Goal: Information Seeking & Learning: Find specific page/section

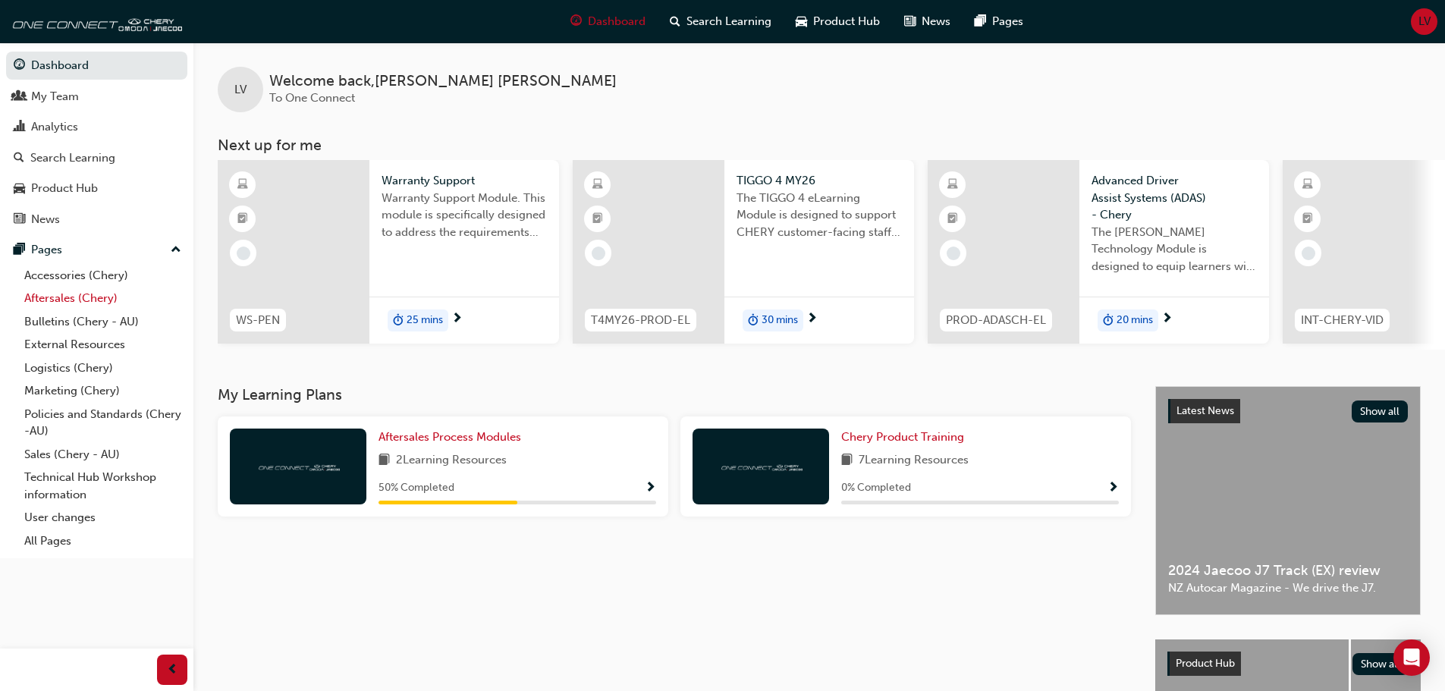
click at [76, 304] on link "Aftersales (Chery)" at bounding box center [102, 299] width 169 height 24
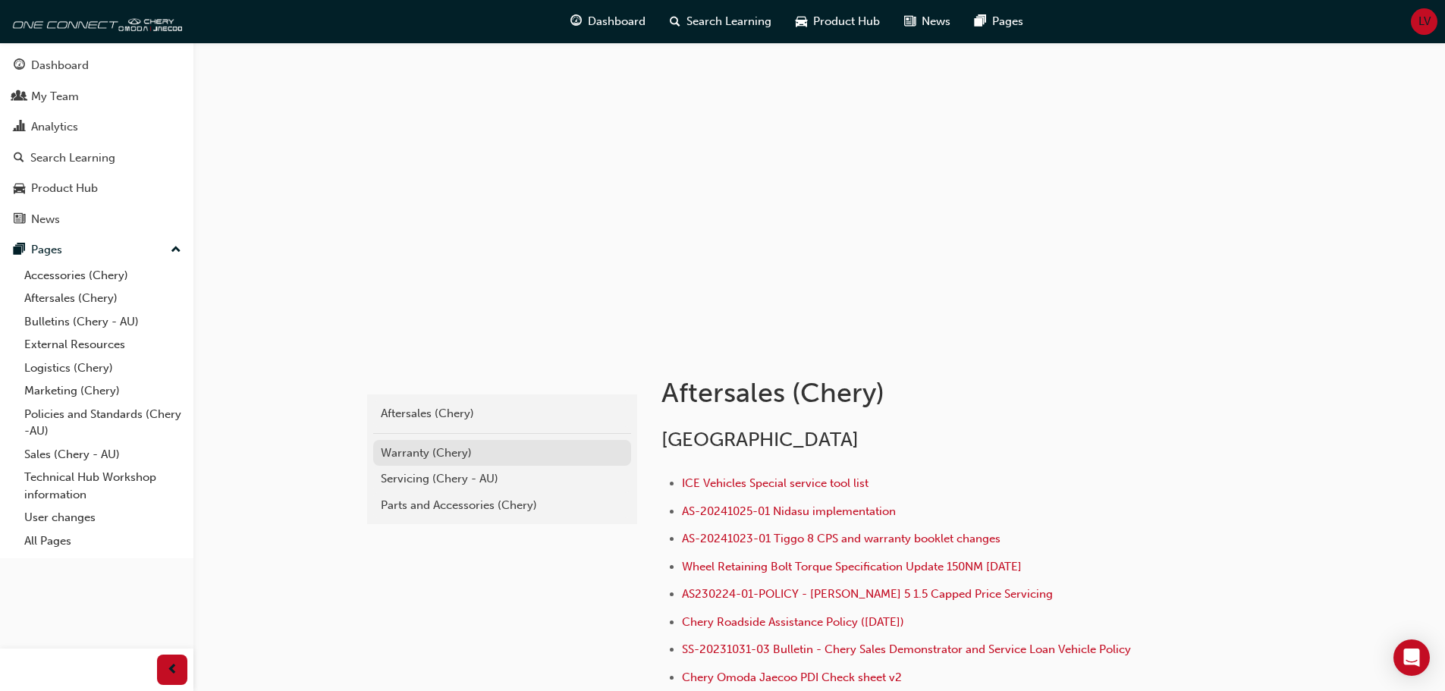
click at [429, 448] on div "Warranty (Chery)" at bounding box center [502, 453] width 243 height 17
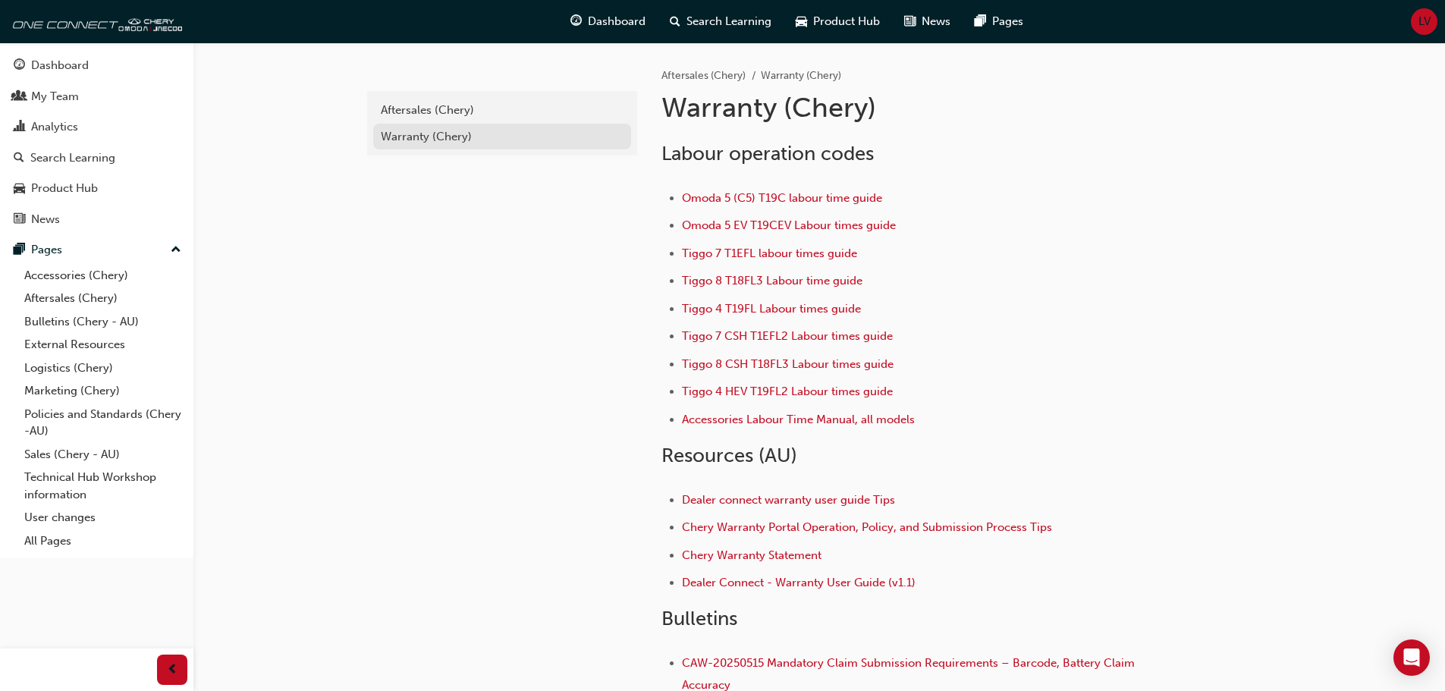
click at [435, 124] on link "Warranty (Chery)" at bounding box center [502, 137] width 258 height 27
click at [416, 137] on div "Warranty (Chery)" at bounding box center [502, 136] width 243 height 17
click at [445, 137] on div "Warranty (Chery)" at bounding box center [502, 136] width 243 height 17
click at [442, 136] on div "Warranty (Chery)" at bounding box center [502, 136] width 243 height 17
click at [488, 105] on div "Aftersales (Chery)" at bounding box center [502, 110] width 243 height 17
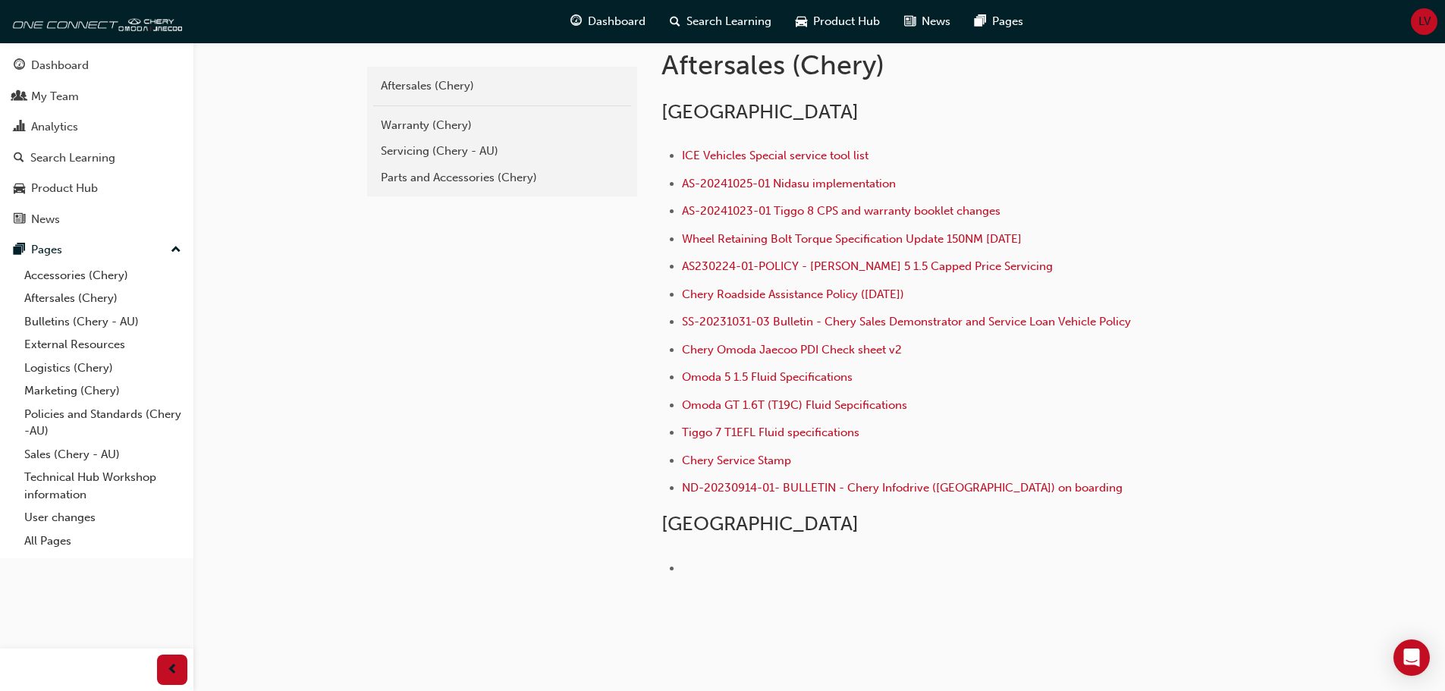
scroll to position [303, 0]
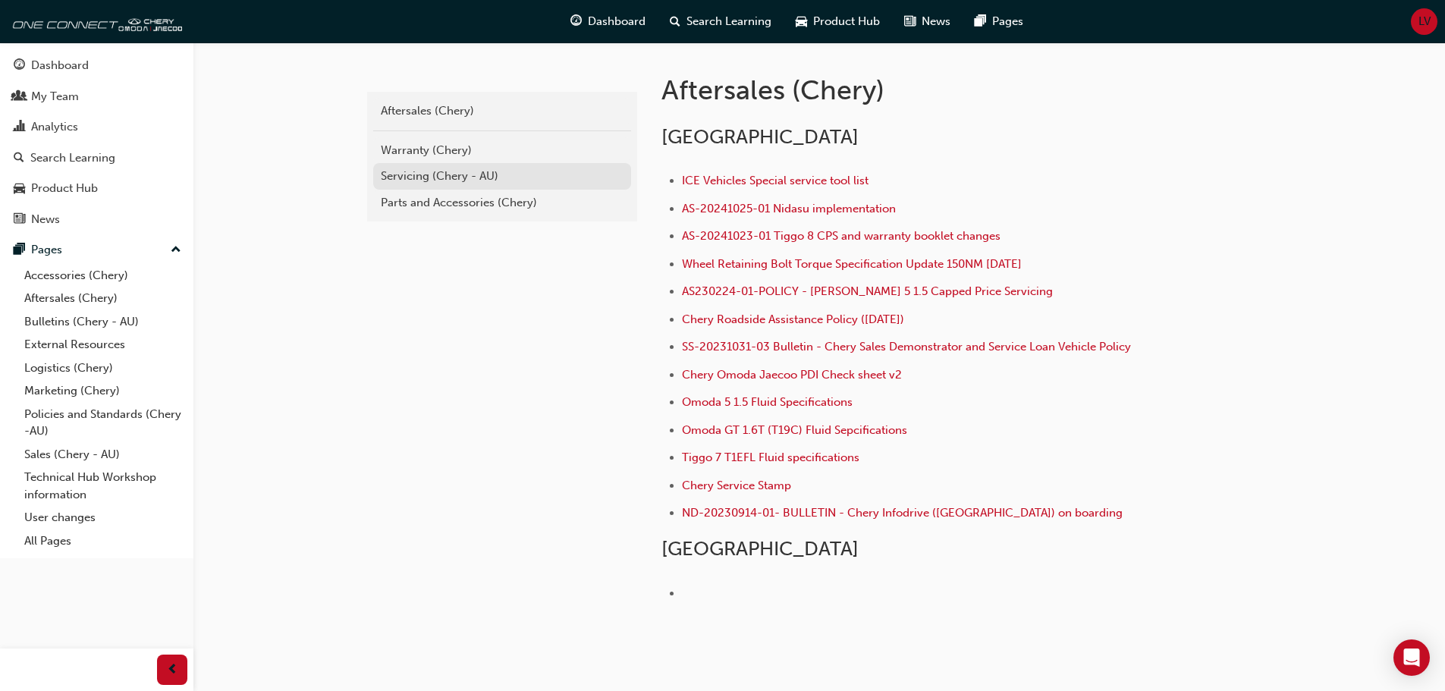
click at [429, 173] on div "Servicing (Chery - AU)" at bounding box center [502, 176] width 243 height 17
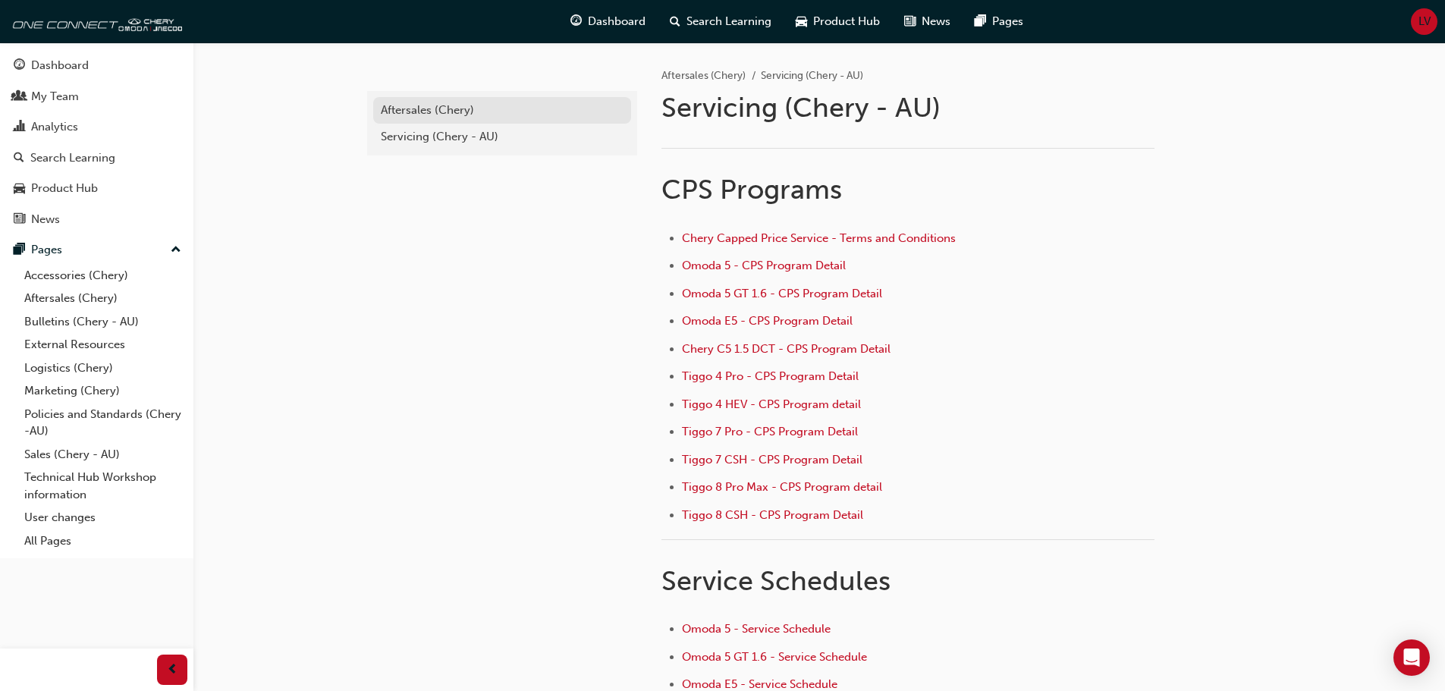
click at [441, 107] on div "Aftersales (Chery)" at bounding box center [502, 110] width 243 height 17
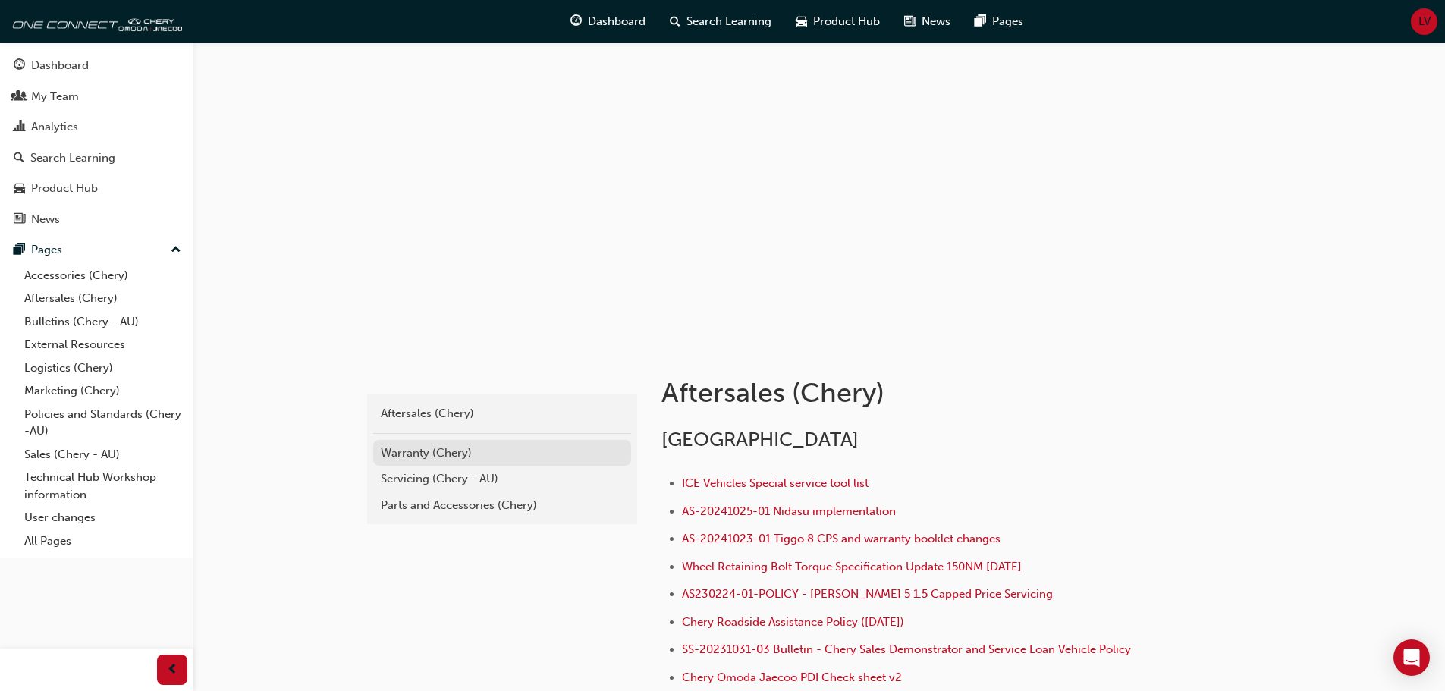
click at [483, 463] on link "Warranty (Chery)" at bounding box center [502, 453] width 258 height 27
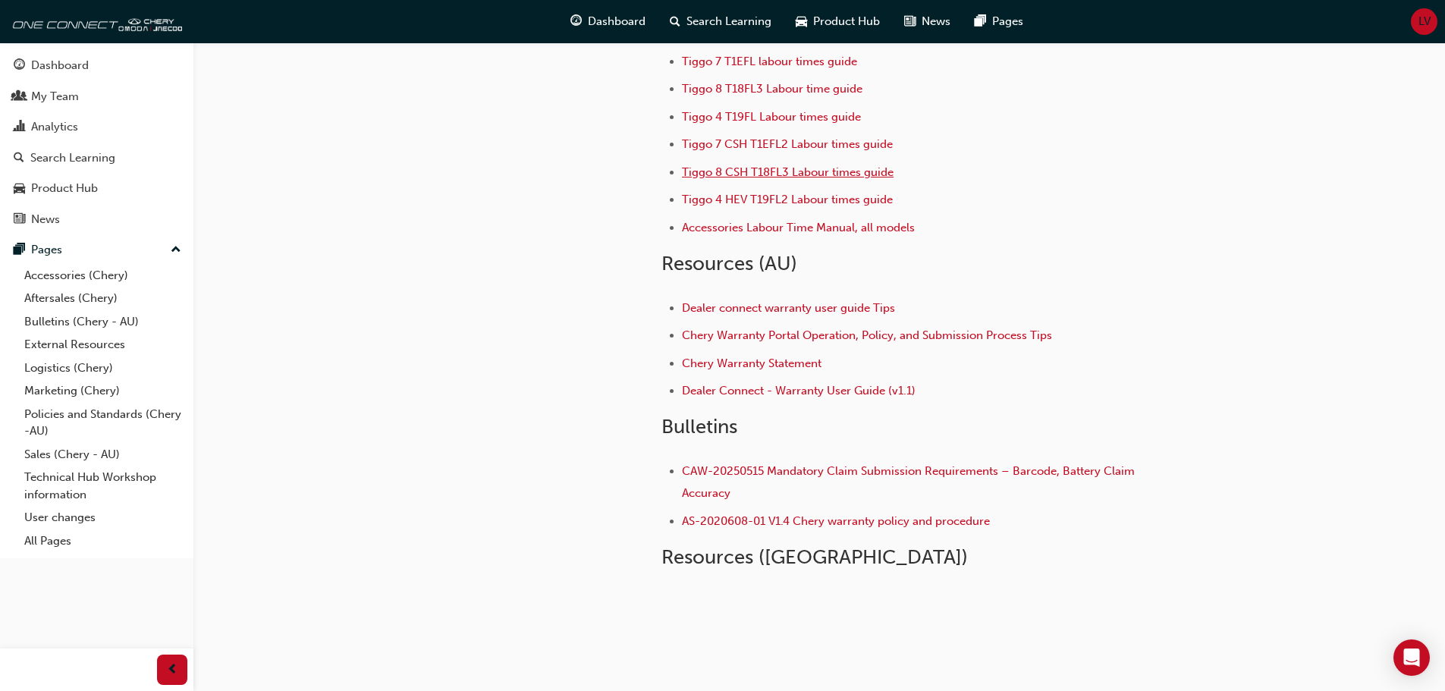
scroll to position [228, 0]
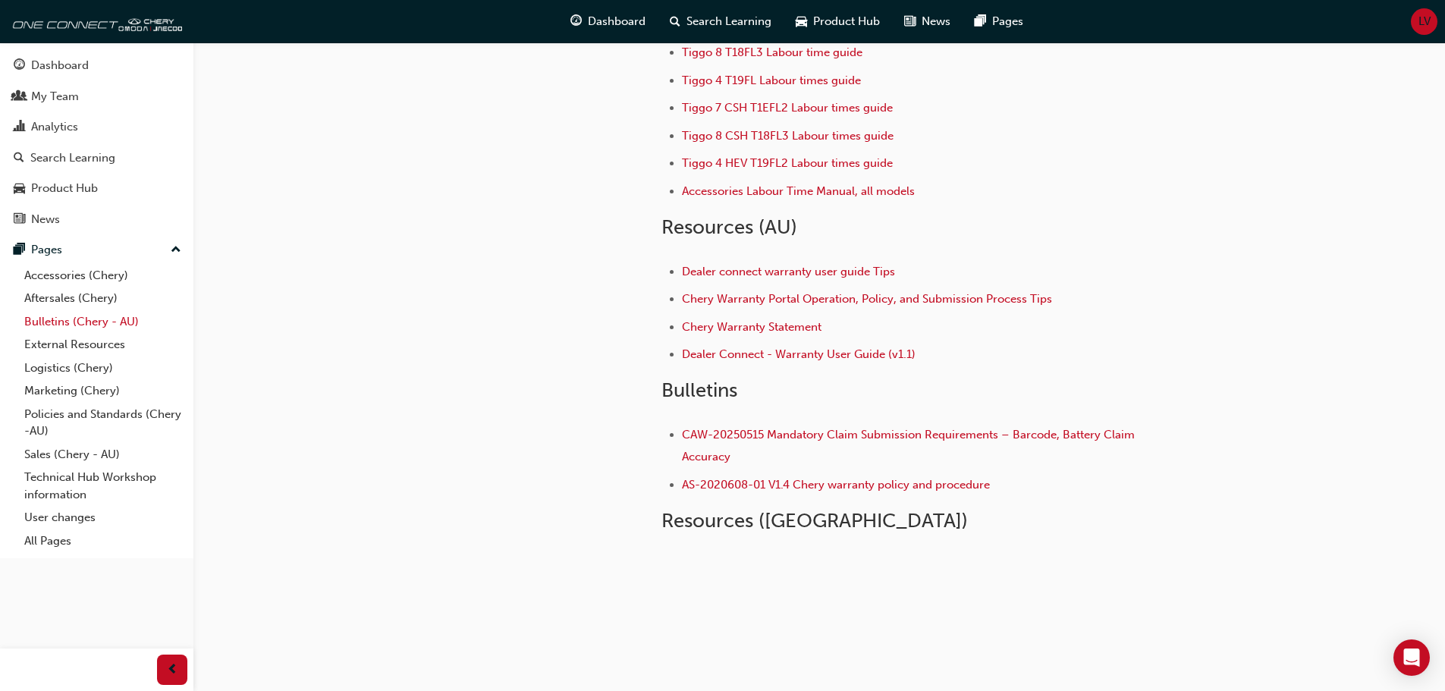
click at [67, 317] on link "Bulletins (Chery - AU)" at bounding box center [102, 322] width 169 height 24
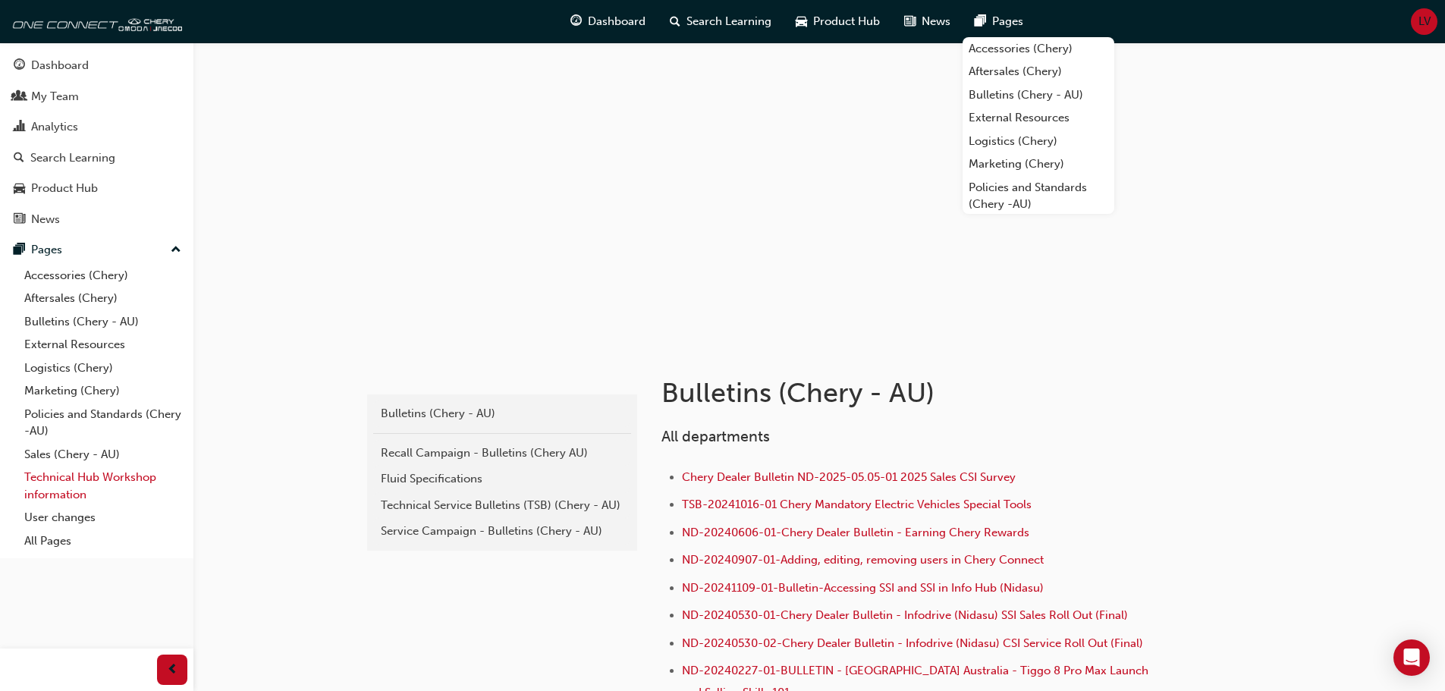
click at [55, 492] on link "Technical Hub Workshop information" at bounding box center [102, 486] width 169 height 40
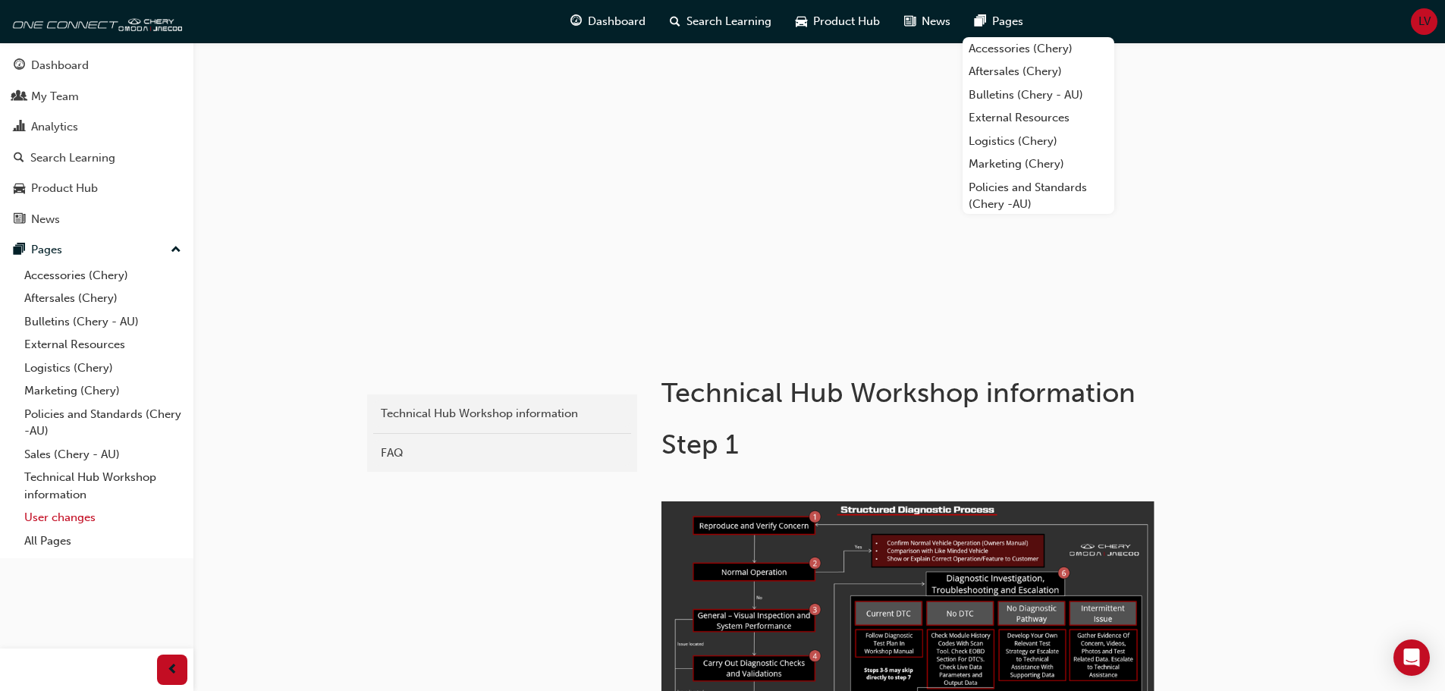
click at [56, 516] on link "User changes" at bounding box center [102, 518] width 169 height 24
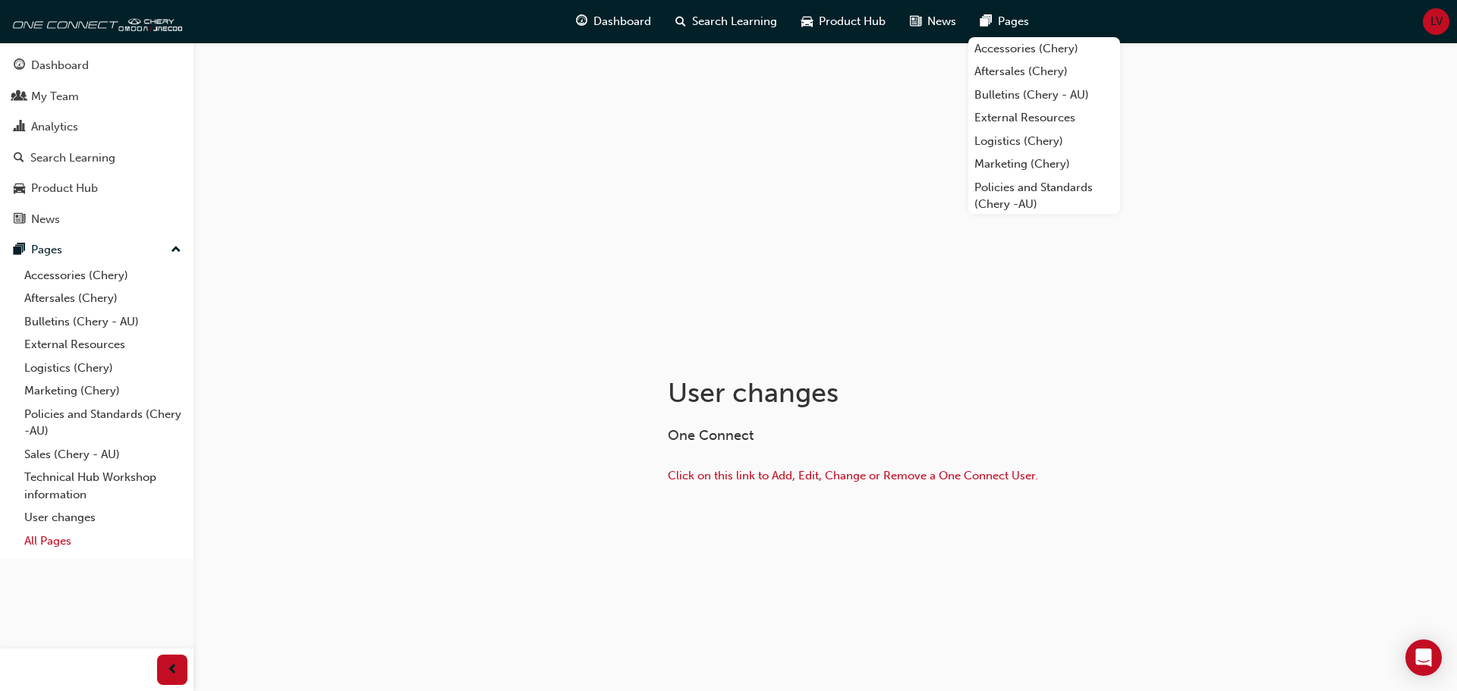
click at [70, 540] on link "All Pages" at bounding box center [102, 542] width 169 height 24
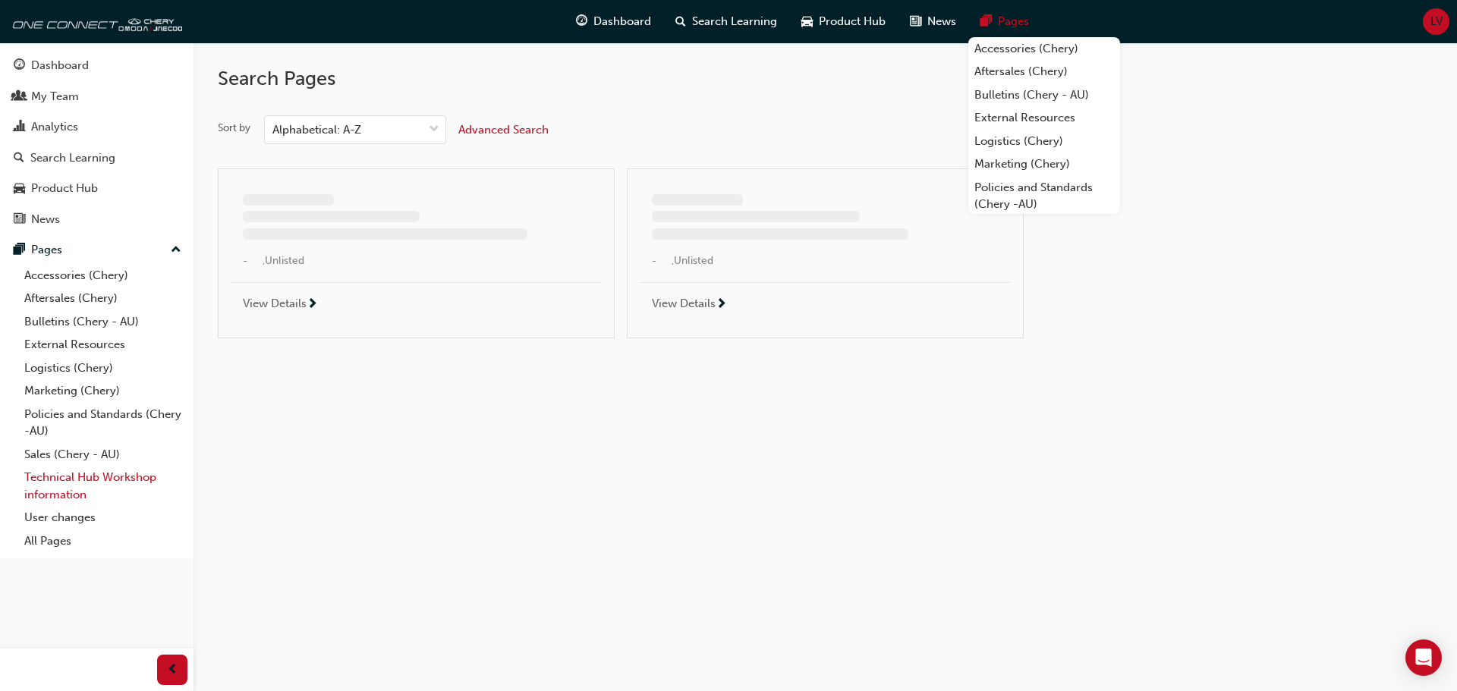
click at [60, 483] on link "Technical Hub Workshop information" at bounding box center [102, 486] width 169 height 40
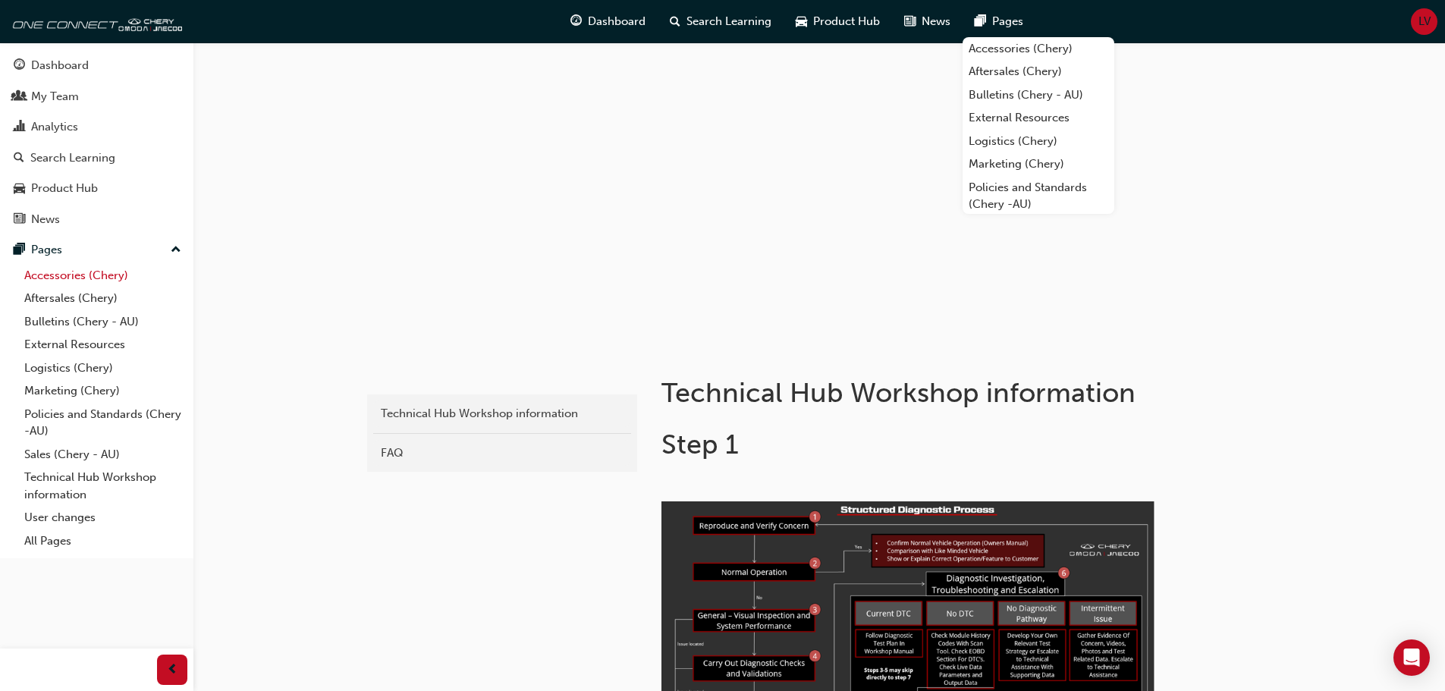
click at [76, 274] on link "Accessories (Chery)" at bounding box center [102, 276] width 169 height 24
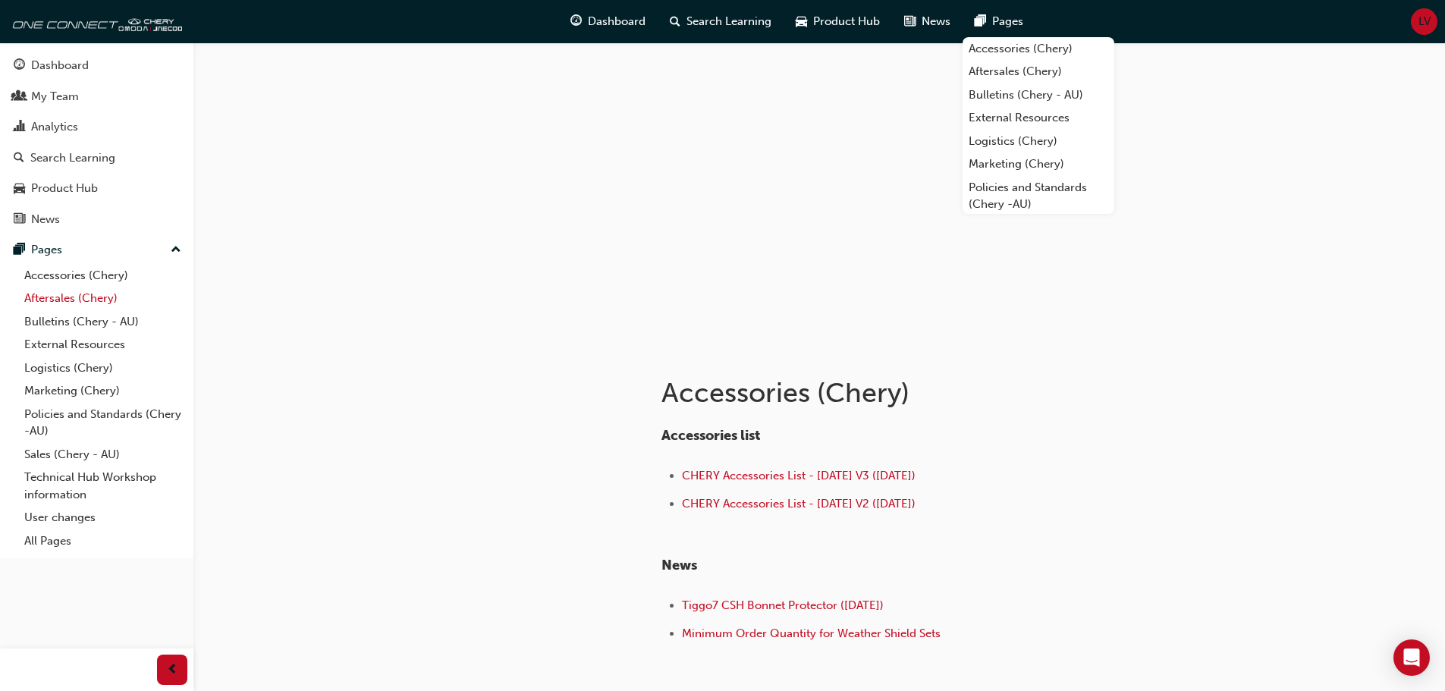
click at [59, 295] on link "Aftersales (Chery)" at bounding box center [102, 299] width 169 height 24
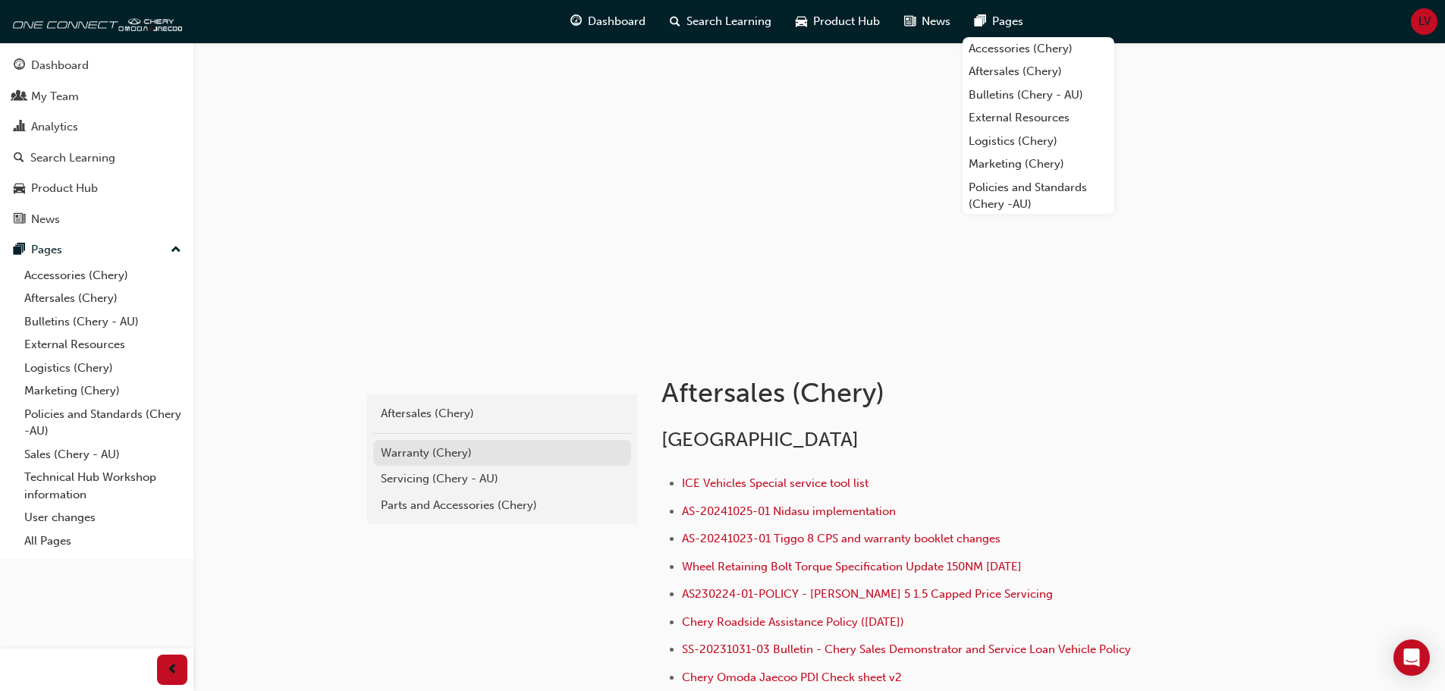
click at [420, 461] on div "Warranty (Chery)" at bounding box center [502, 453] width 243 height 17
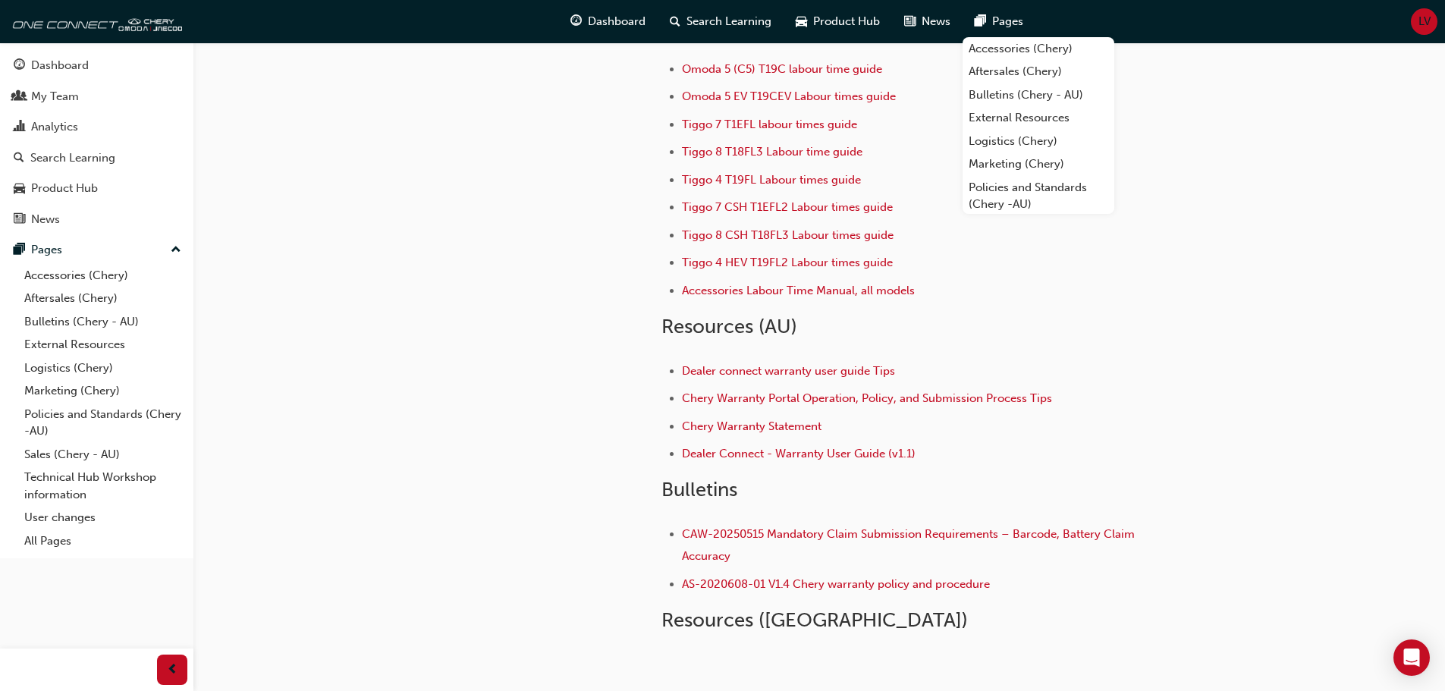
scroll to position [228, 0]
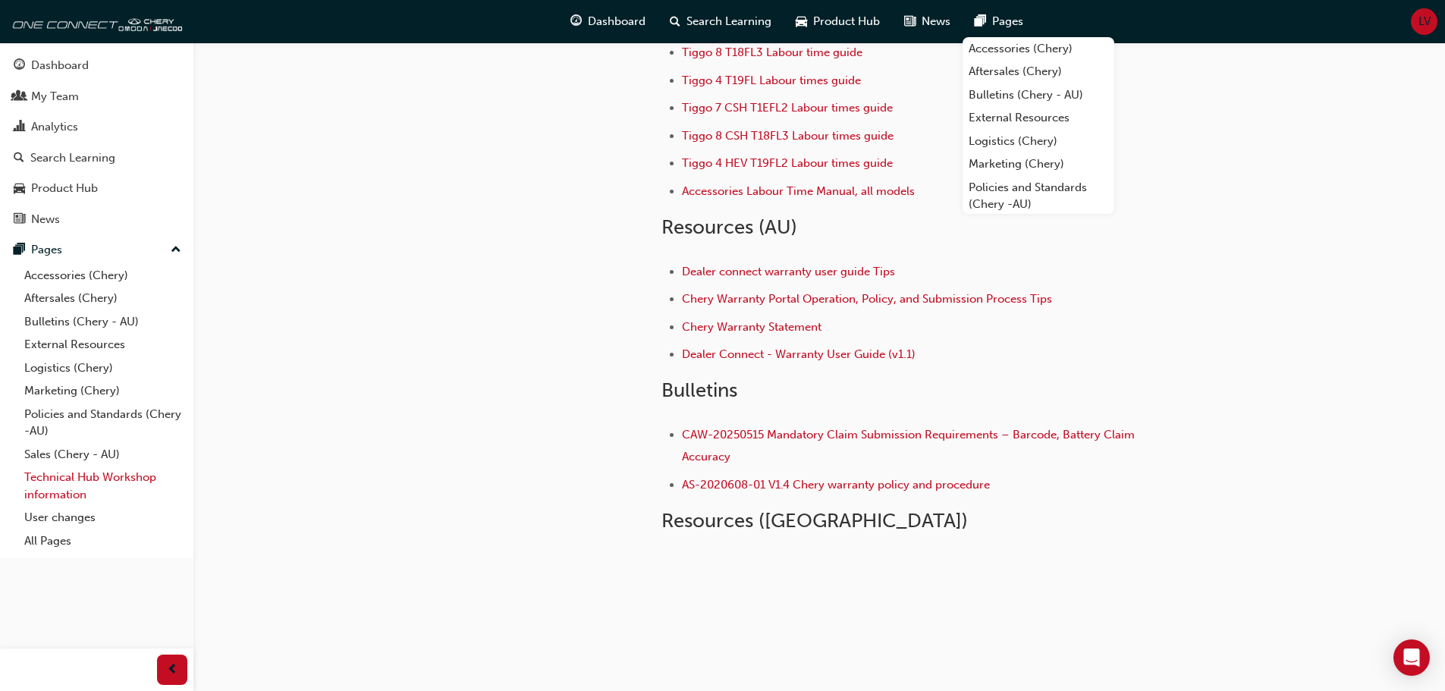
click at [64, 481] on link "Technical Hub Workshop information" at bounding box center [102, 486] width 169 height 40
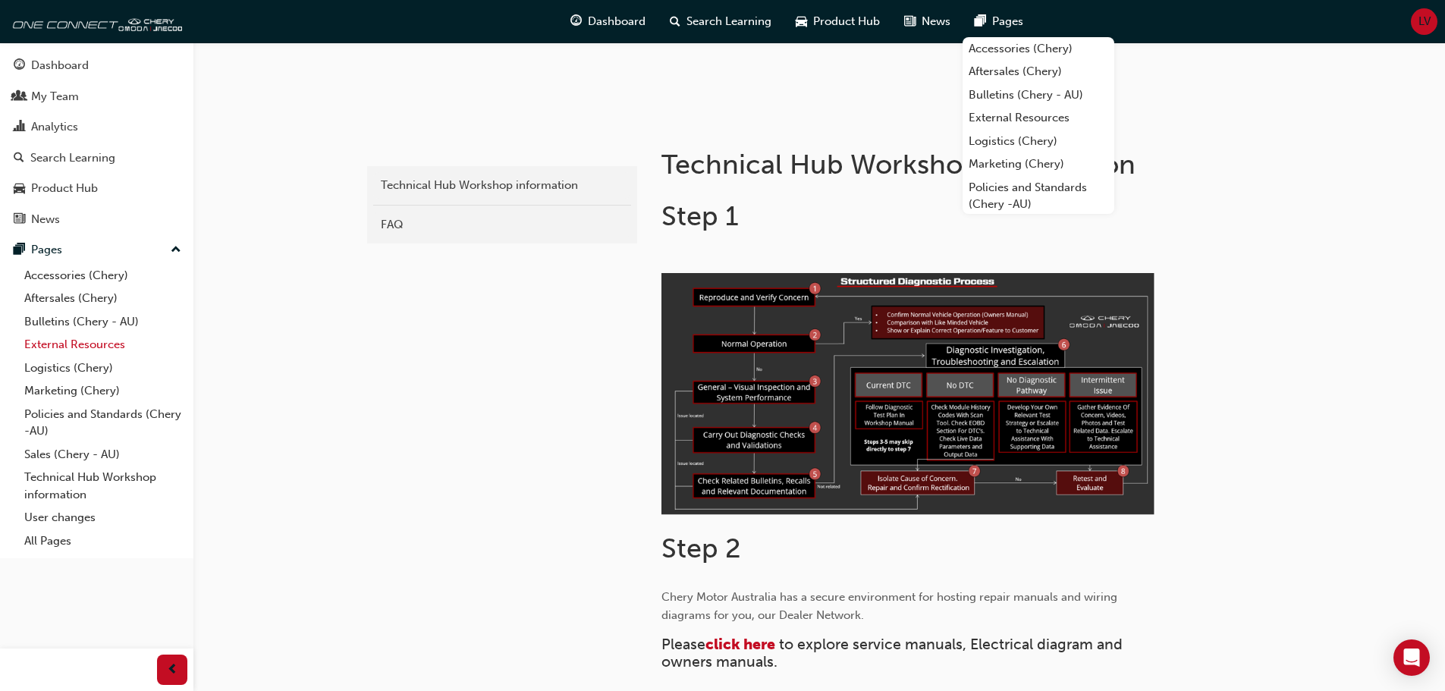
click at [46, 348] on link "External Resources" at bounding box center [102, 345] width 169 height 24
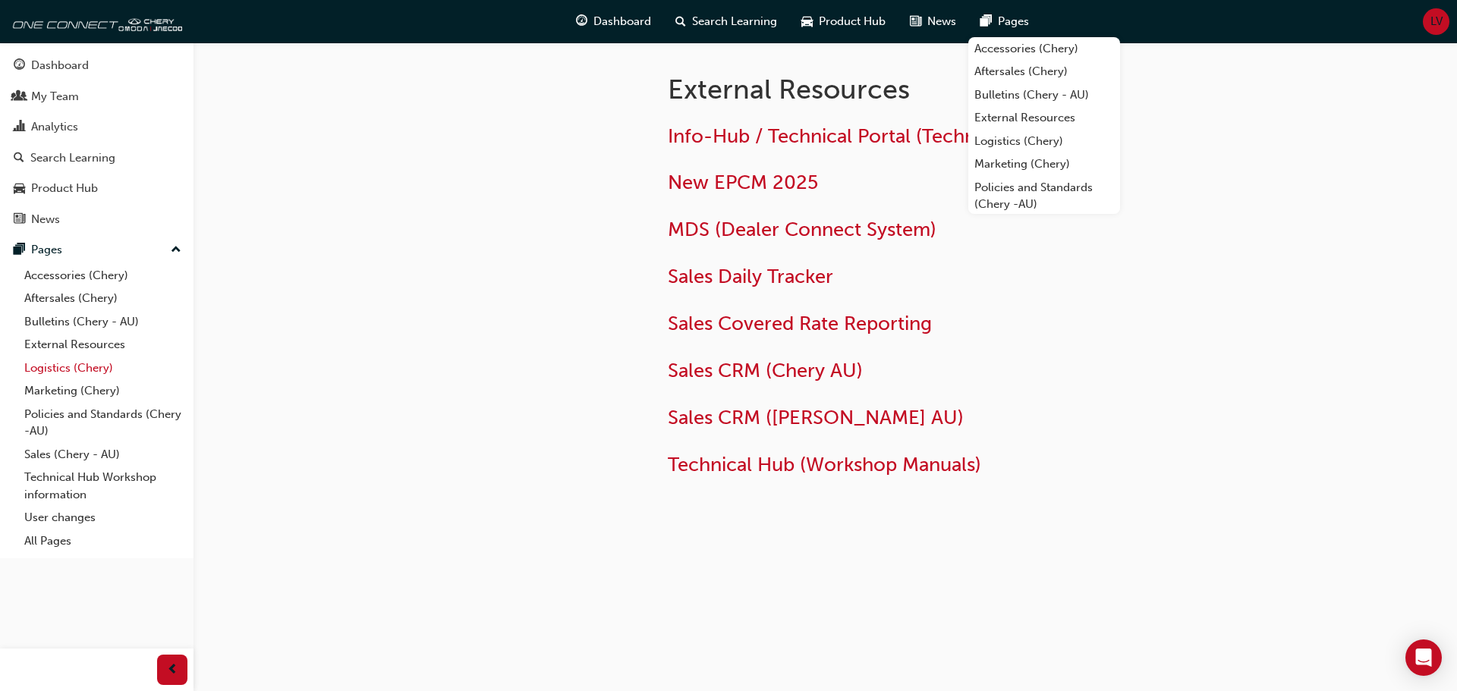
click at [46, 371] on link "Logistics (Chery)" at bounding box center [102, 369] width 169 height 24
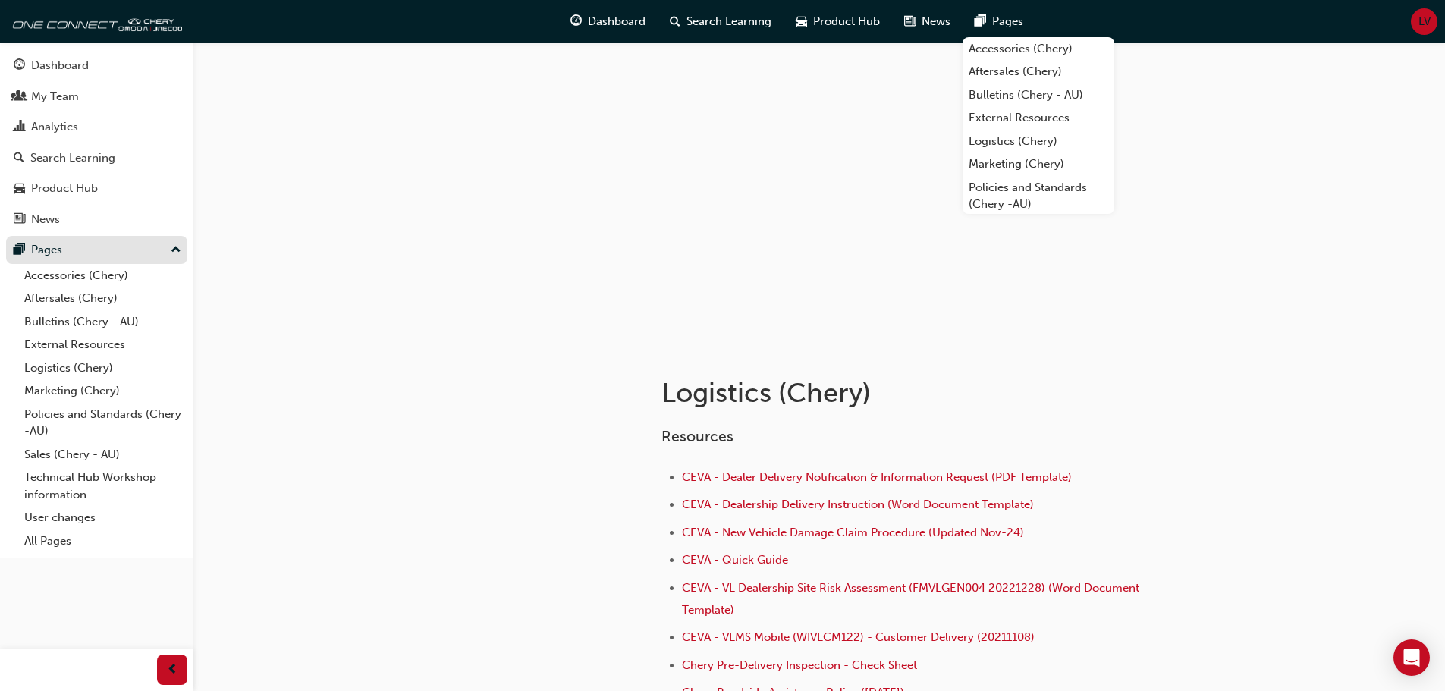
click at [49, 243] on div "Pages" at bounding box center [46, 249] width 31 height 17
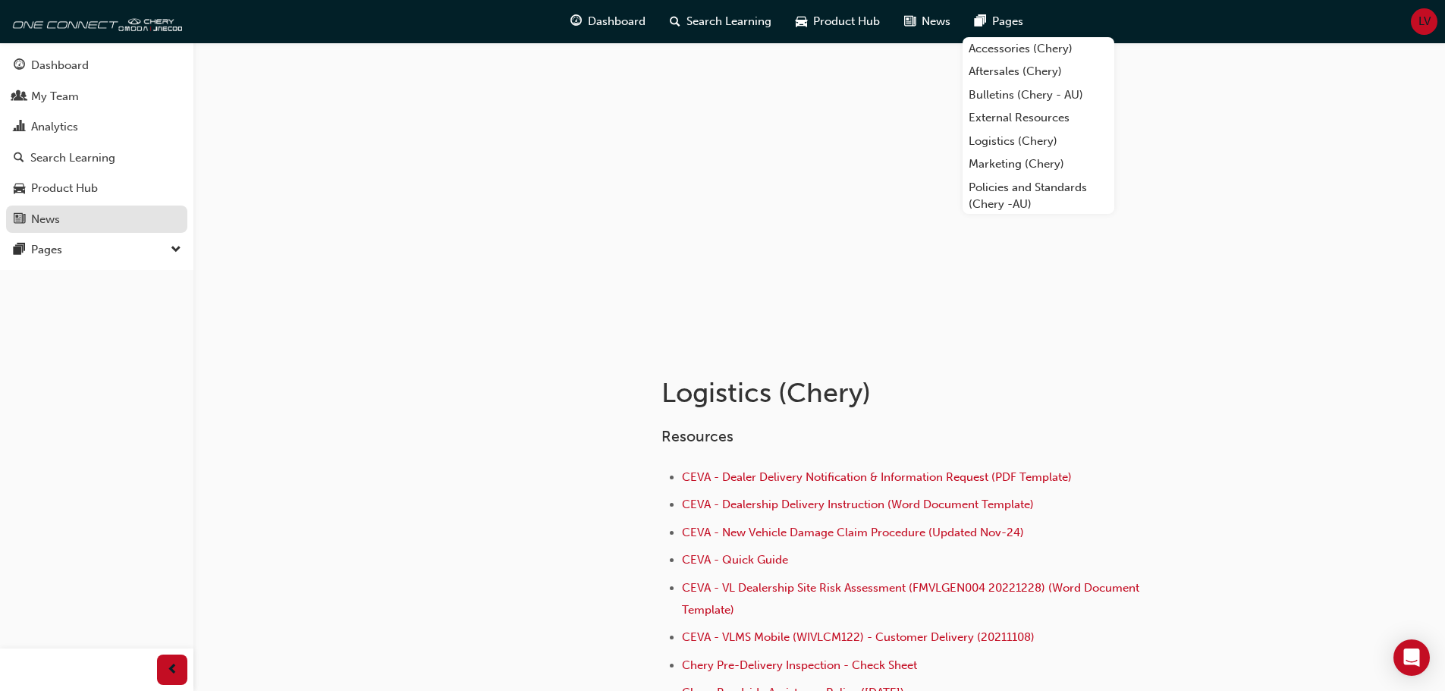
click at [47, 224] on div "News" at bounding box center [45, 219] width 29 height 17
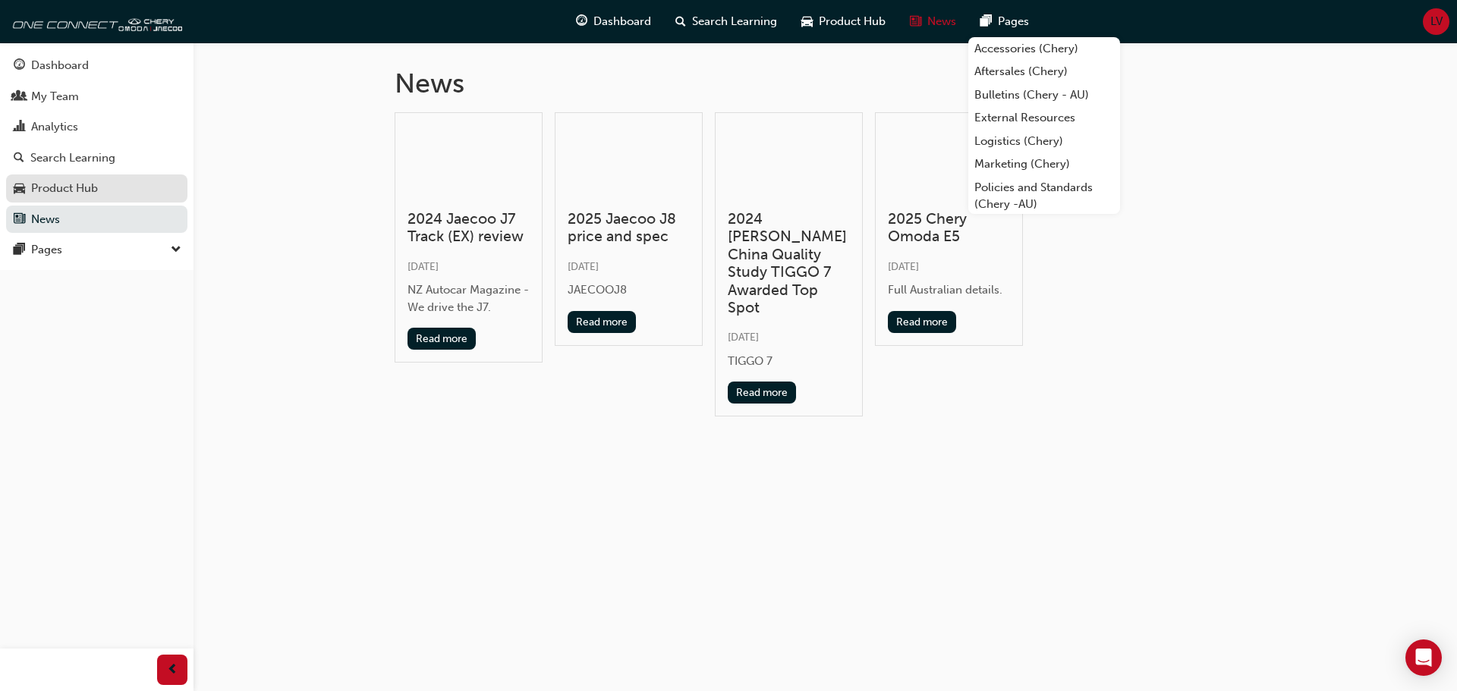
click at [56, 178] on link "Product Hub" at bounding box center [96, 189] width 181 height 28
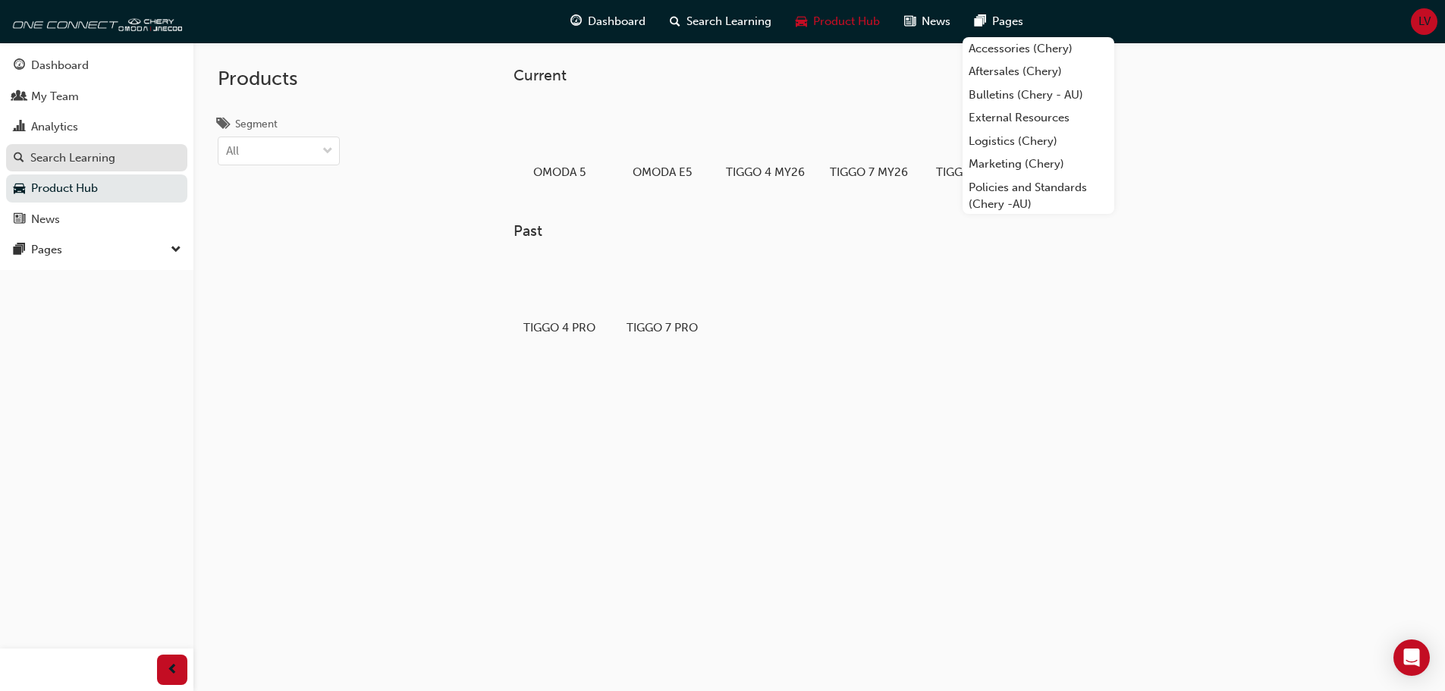
click at [68, 156] on div "Search Learning" at bounding box center [72, 157] width 85 height 17
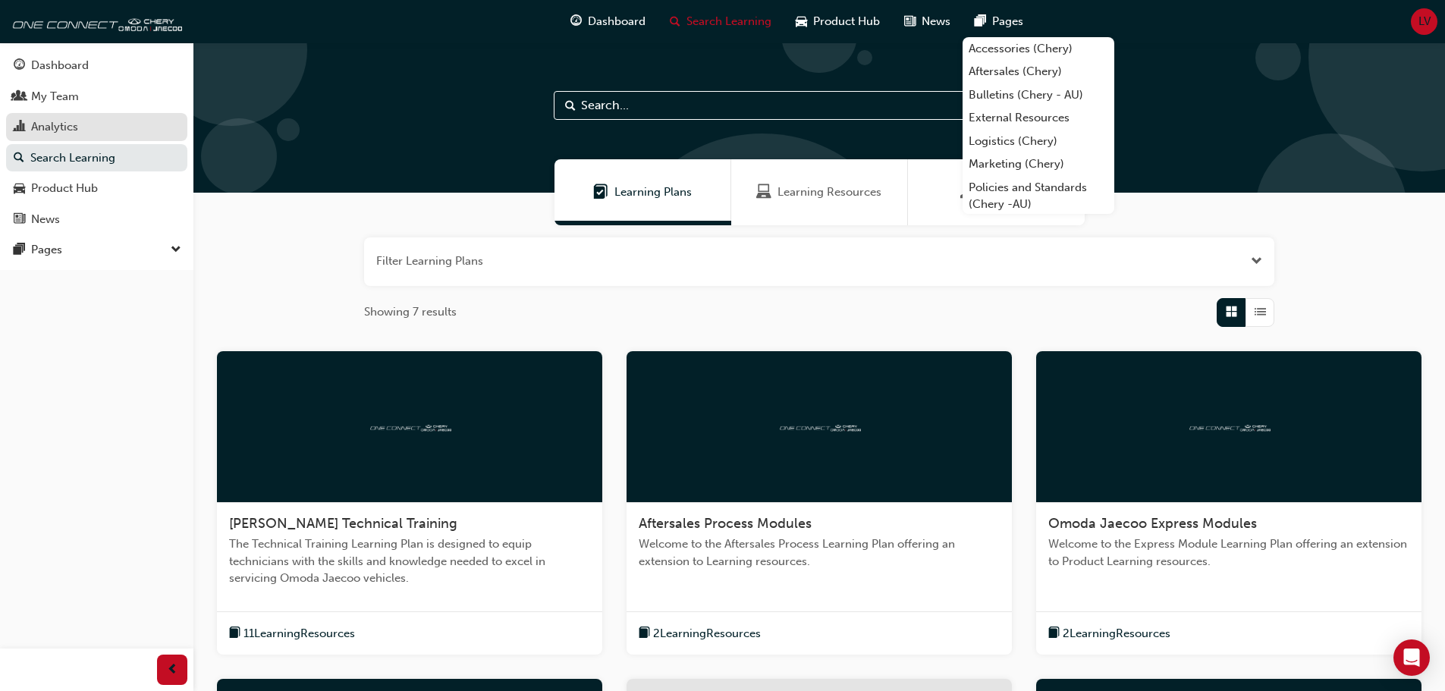
click at [68, 127] on div "Analytics" at bounding box center [54, 126] width 47 height 17
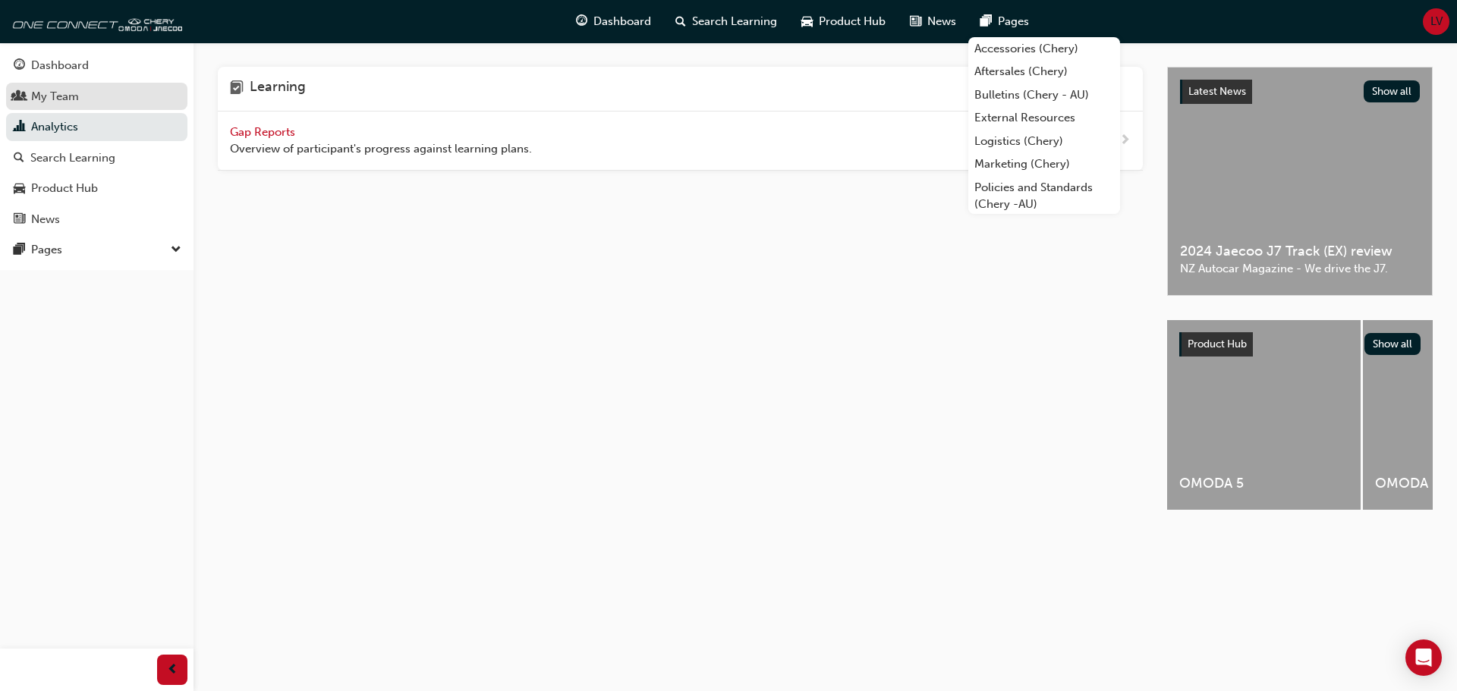
click at [70, 105] on div "My Team" at bounding box center [97, 96] width 166 height 19
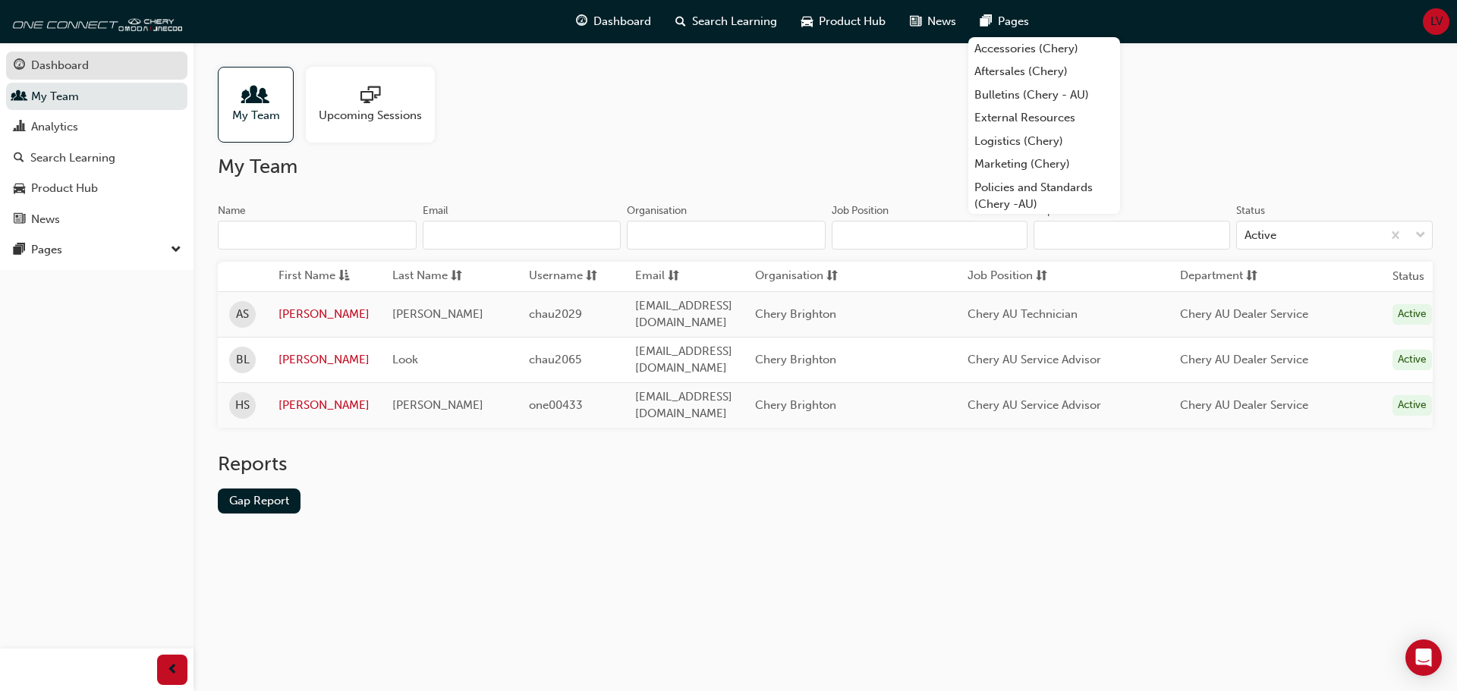
click at [82, 69] on div "Dashboard" at bounding box center [60, 65] width 58 height 17
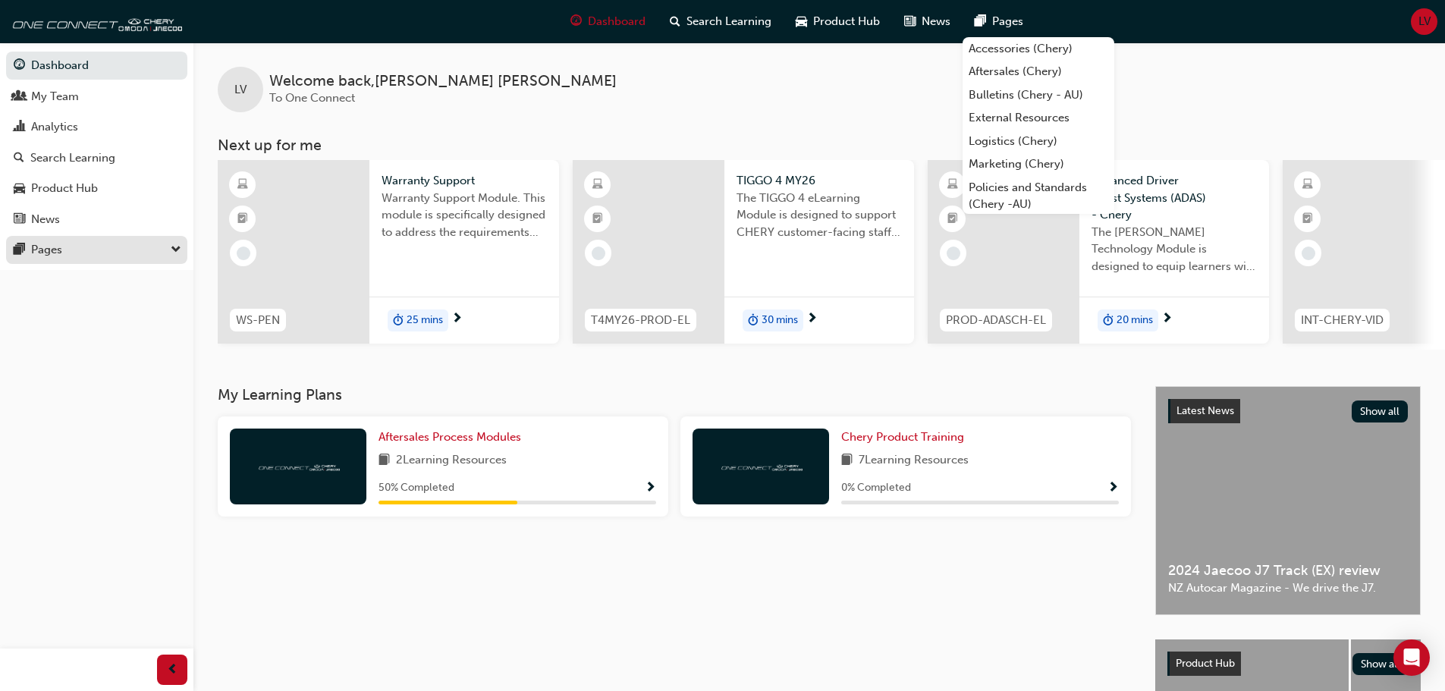
click at [105, 245] on div "Pages" at bounding box center [97, 250] width 166 height 19
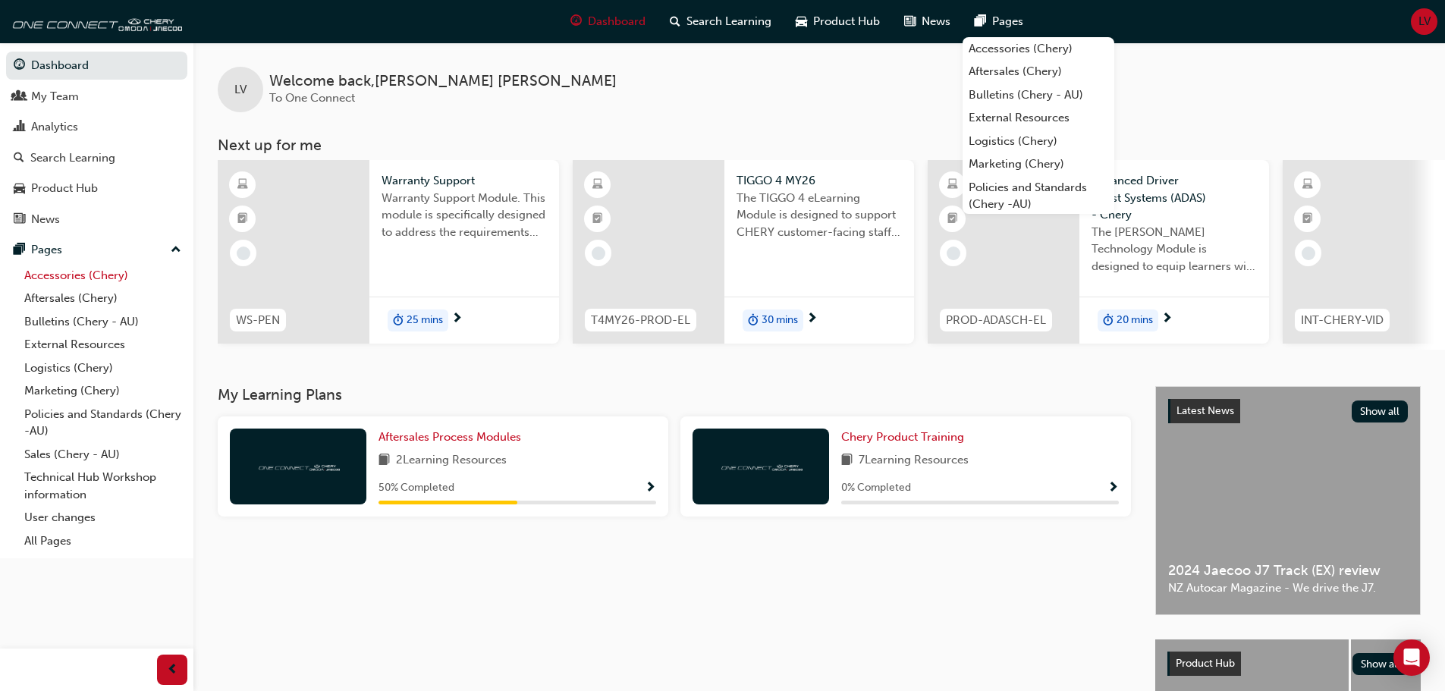
click at [74, 272] on link "Accessories (Chery)" at bounding box center [102, 276] width 169 height 24
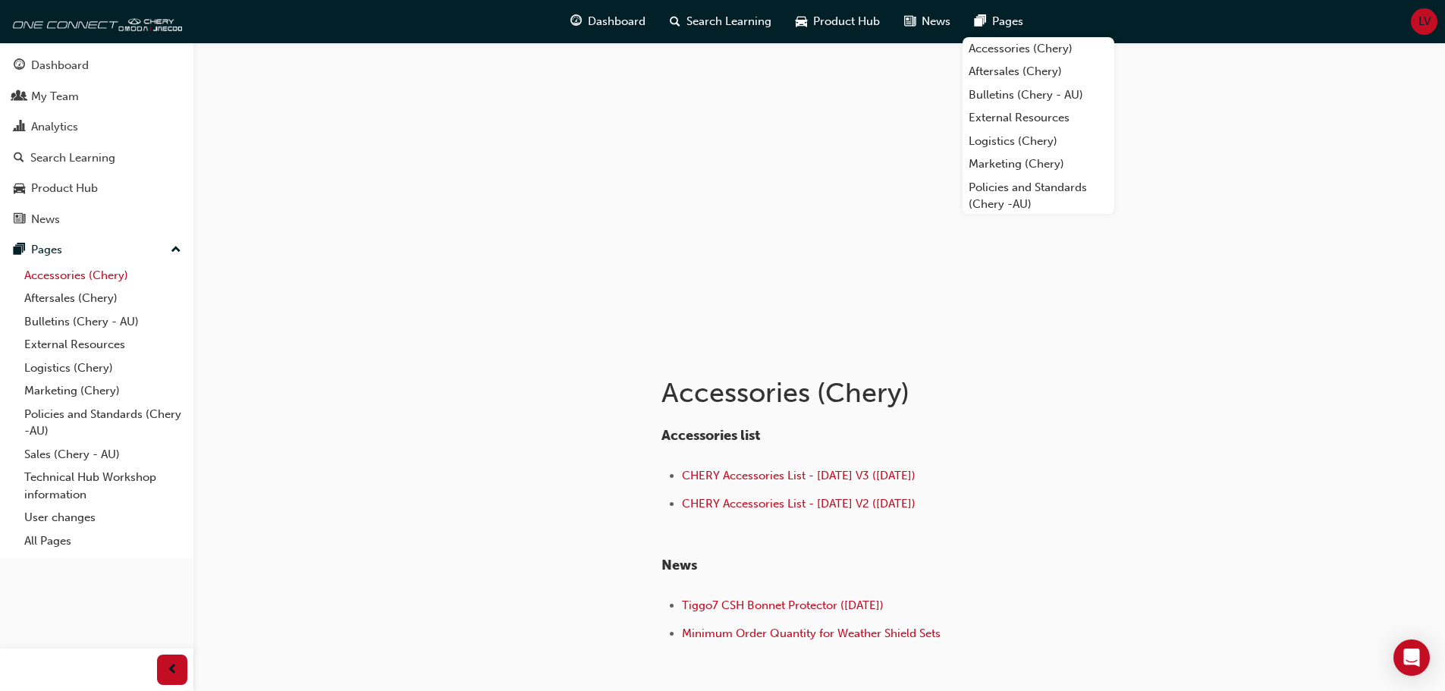
click at [74, 272] on link "Accessories (Chery)" at bounding box center [102, 276] width 169 height 24
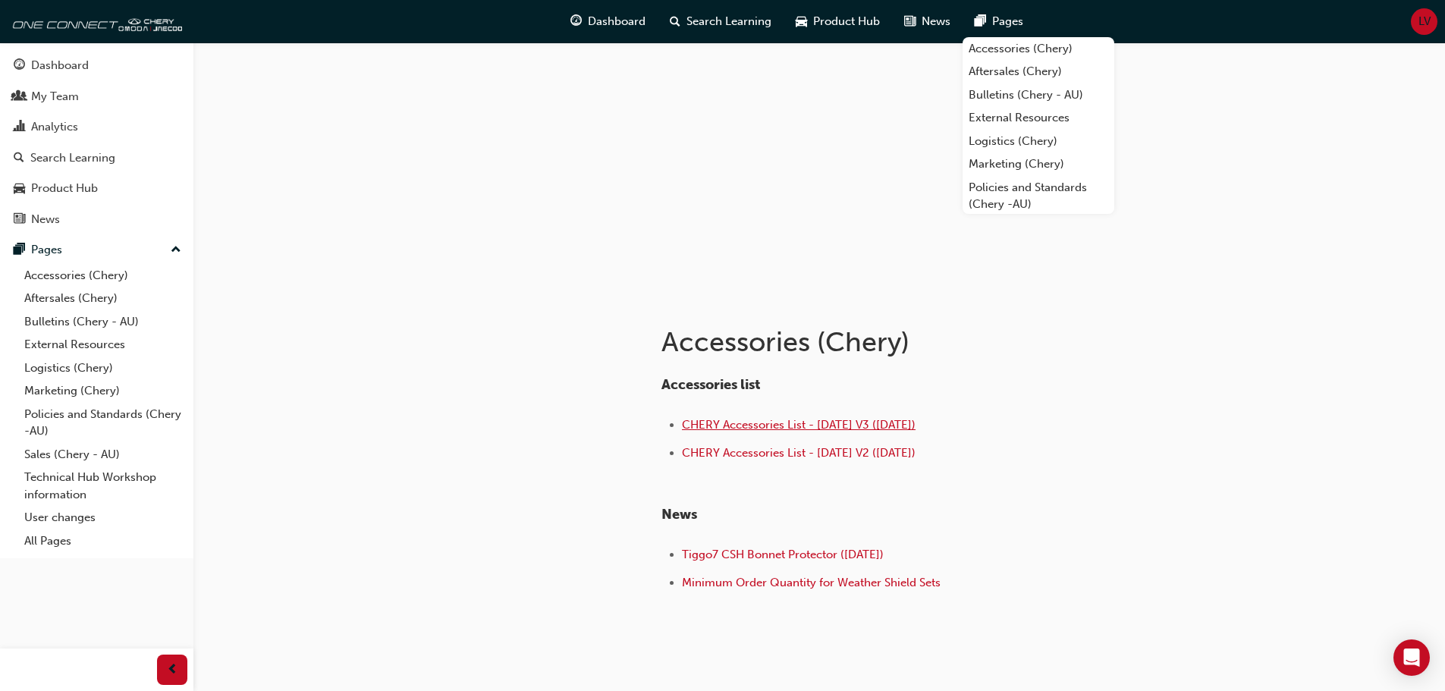
scroll to position [102, 0]
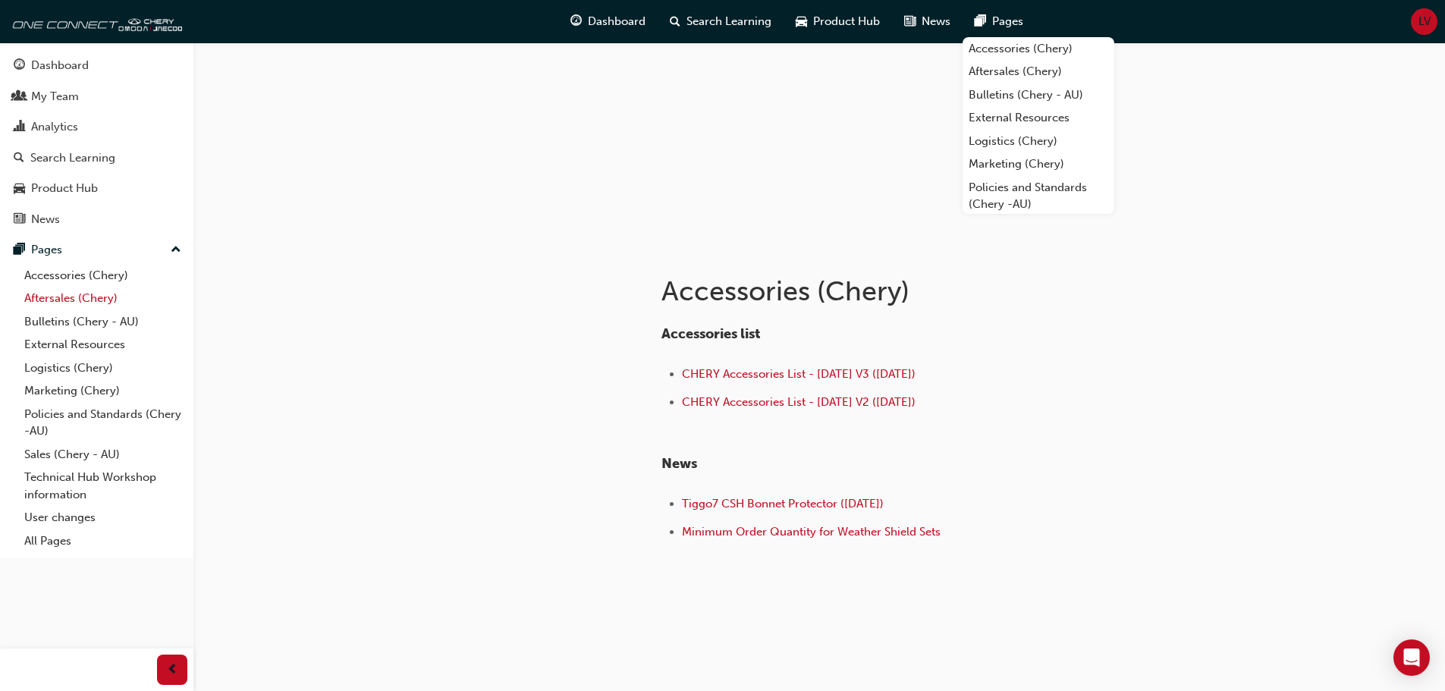
click at [52, 299] on link "Aftersales (Chery)" at bounding box center [102, 299] width 169 height 24
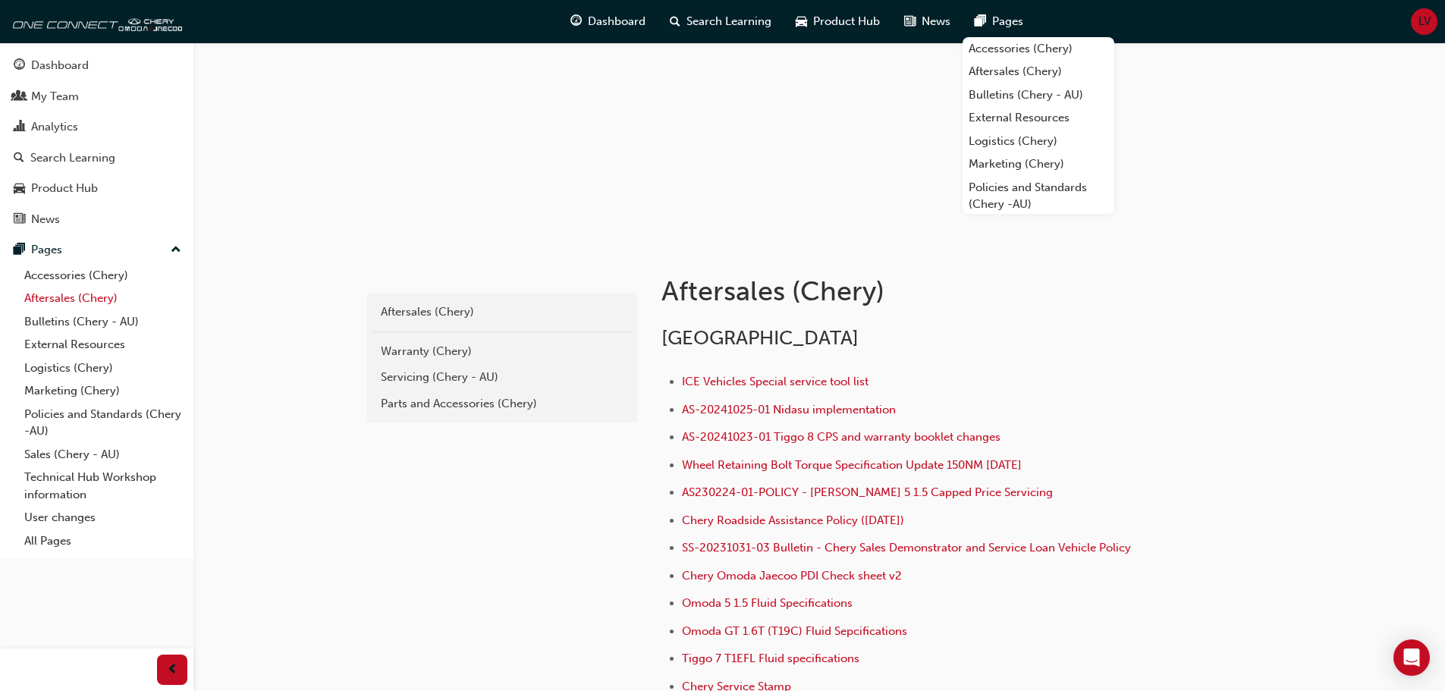
click at [52, 299] on link "Aftersales (Chery)" at bounding box center [102, 299] width 169 height 24
click at [413, 353] on div "Warranty (Chery)" at bounding box center [502, 351] width 243 height 17
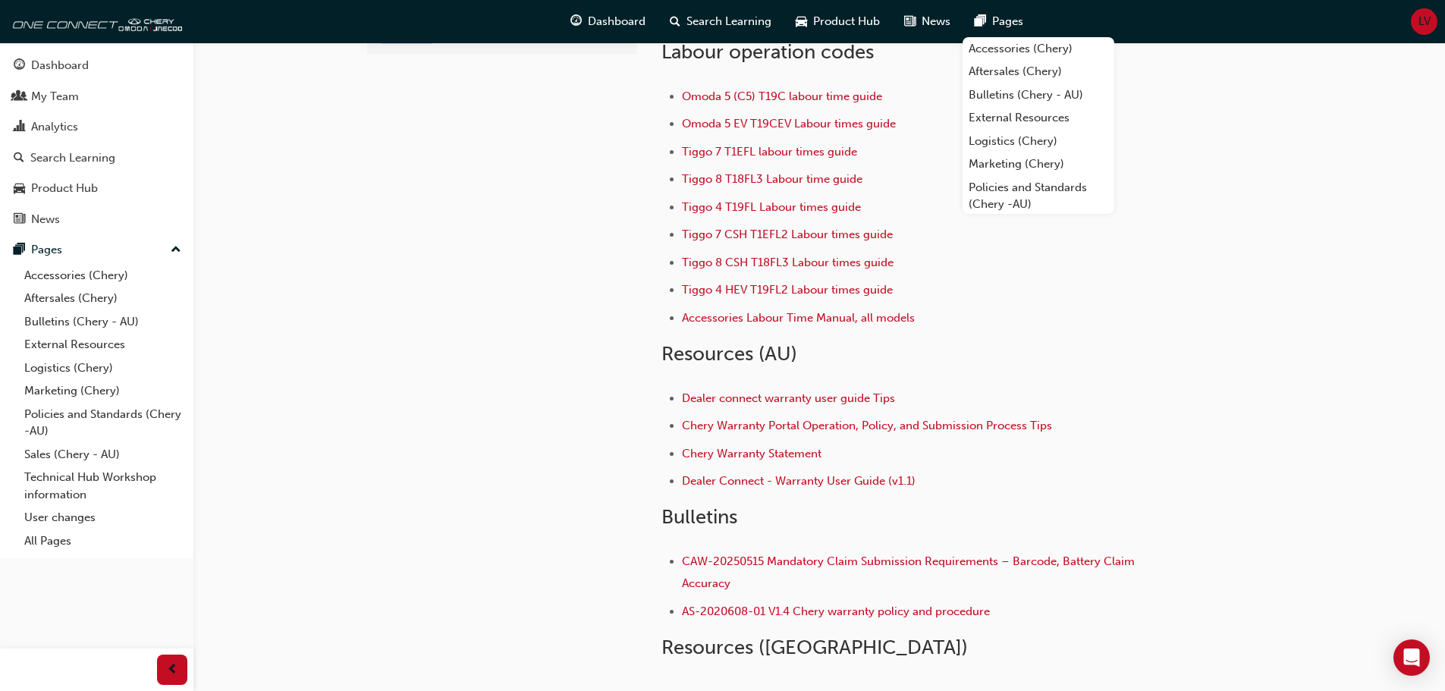
click at [413, 353] on div "adc209a2-71ec-4c54-84ea-3c8fd4aa636f Aftersales (Chery) Warranty (Chery)" at bounding box center [500, 336] width 273 height 791
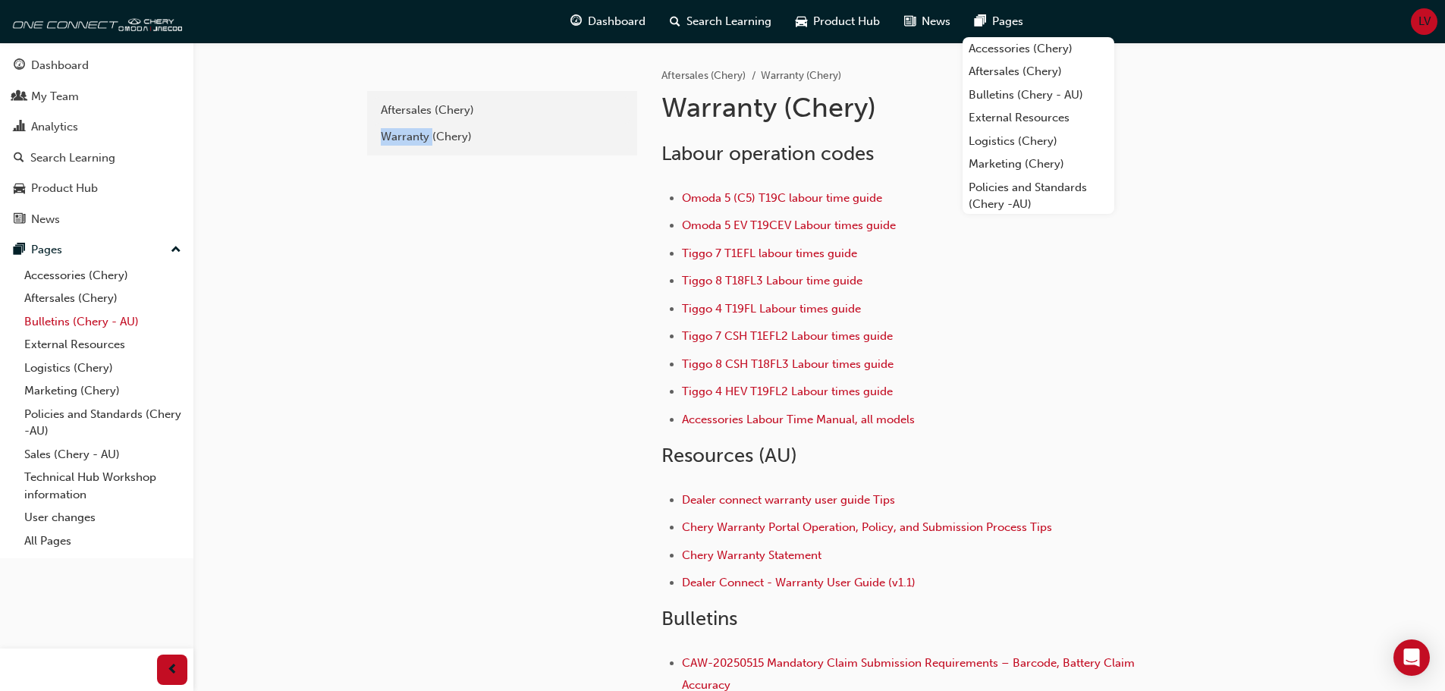
click at [65, 323] on link "Bulletins (Chery - AU)" at bounding box center [102, 322] width 169 height 24
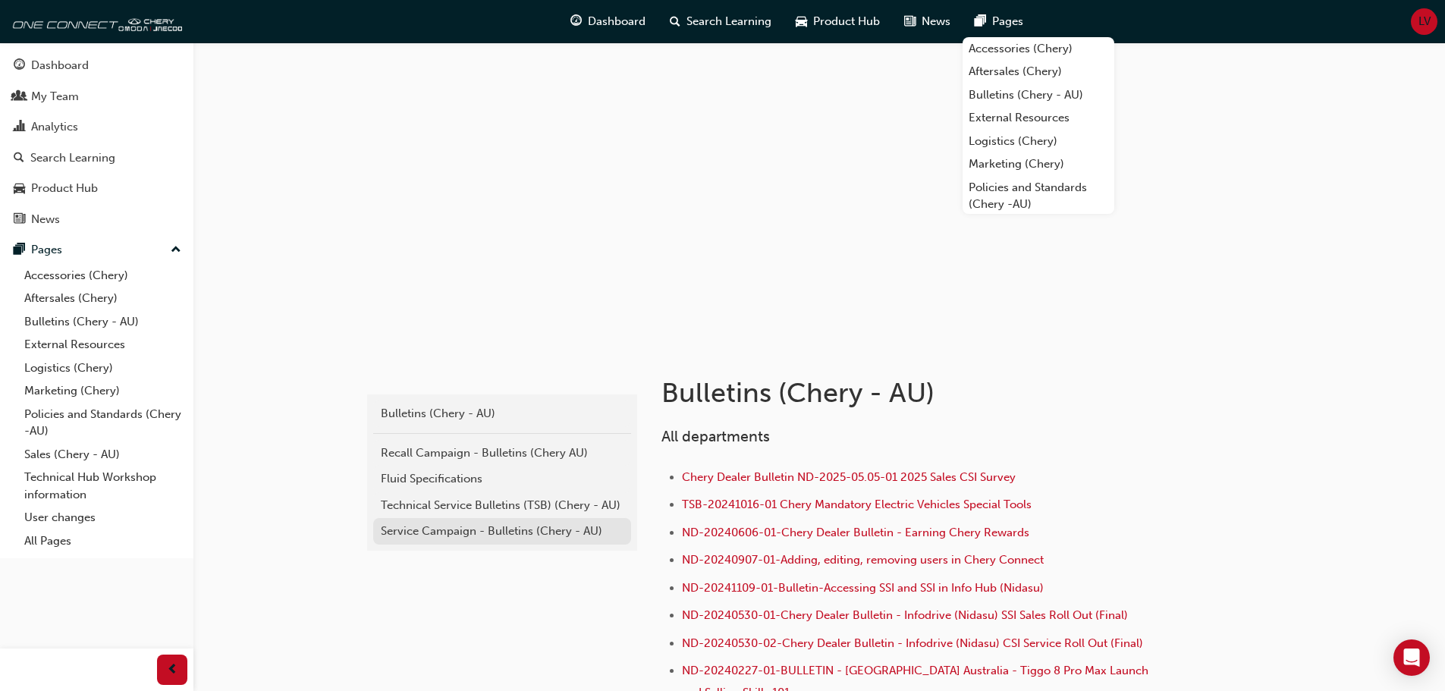
click at [521, 535] on div "Service Campaign - Bulletins (Chery - AU)" at bounding box center [502, 531] width 243 height 17
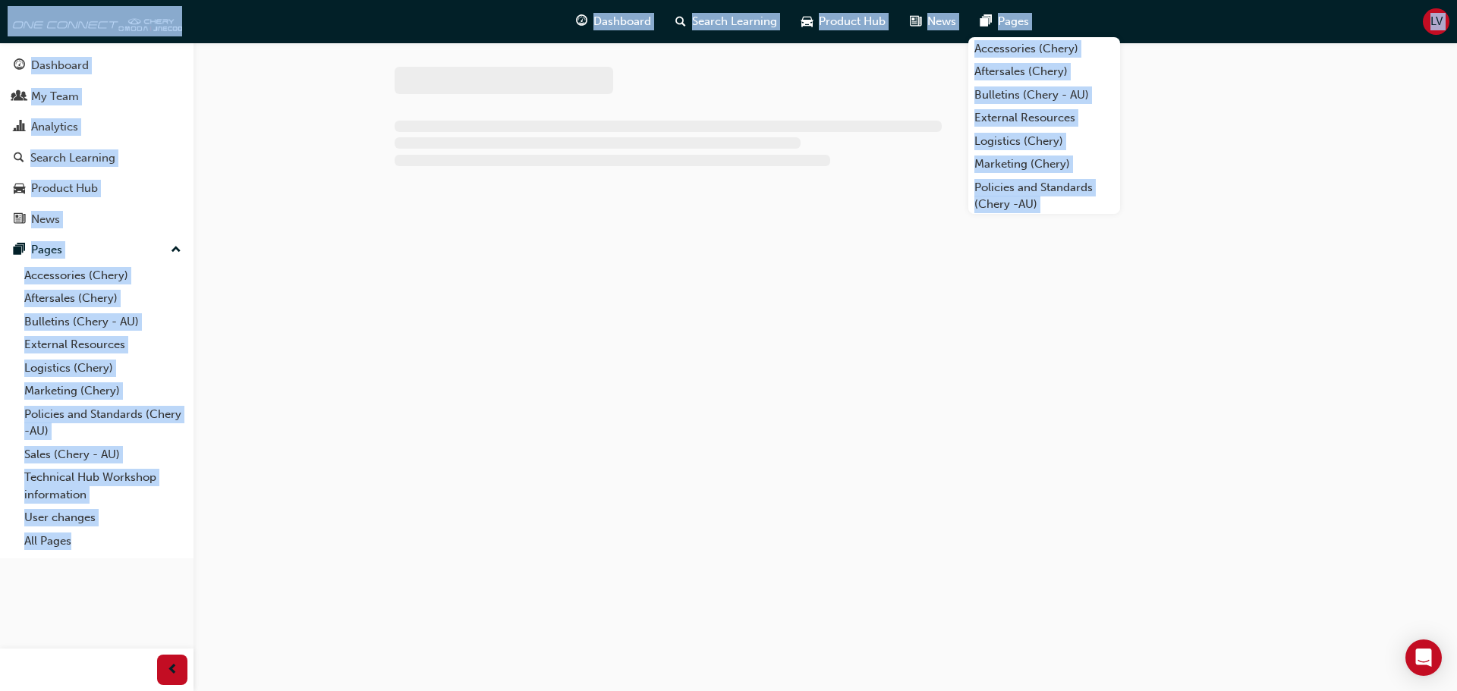
click at [521, 535] on div at bounding box center [728, 345] width 1457 height 691
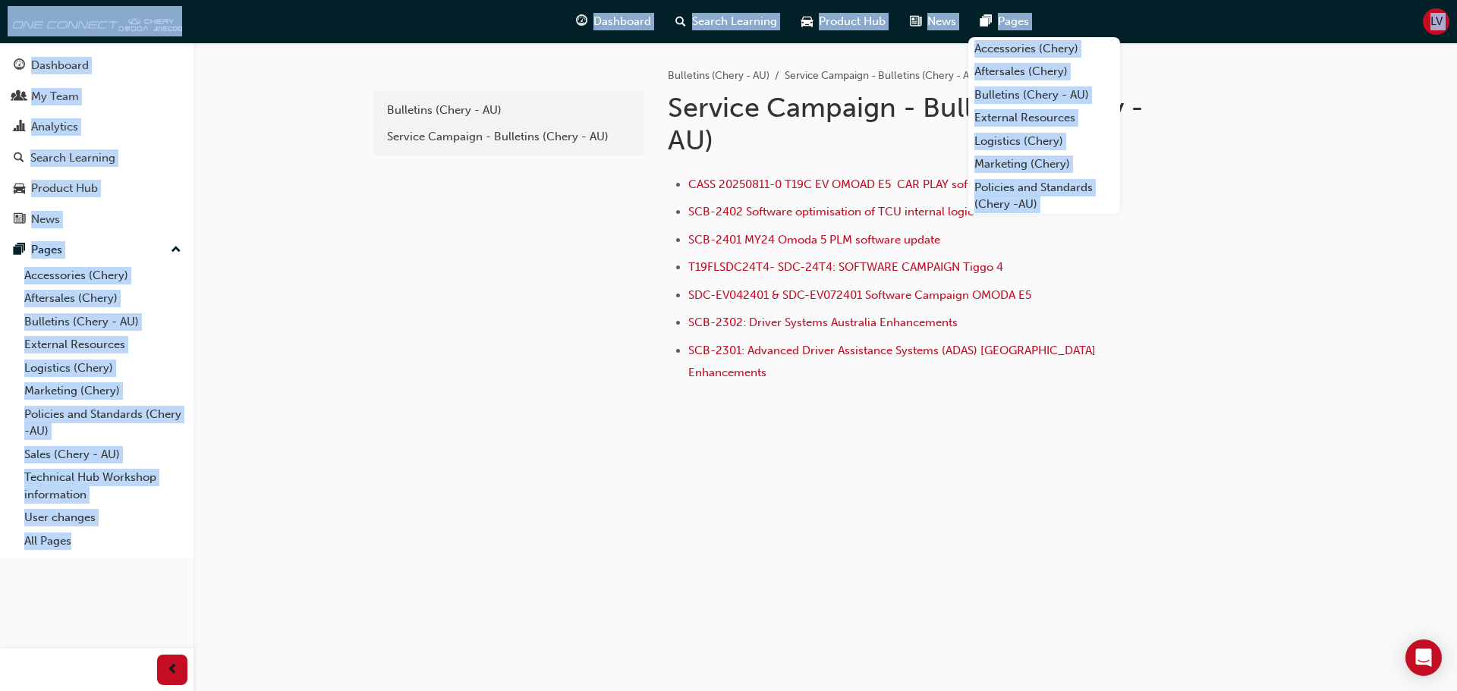
click at [924, 458] on div "e85f914b-8380-4b90-a255-4e94a5c53783 Bulletins (Chery - AU) Service Campaign - …" at bounding box center [825, 267] width 911 height 451
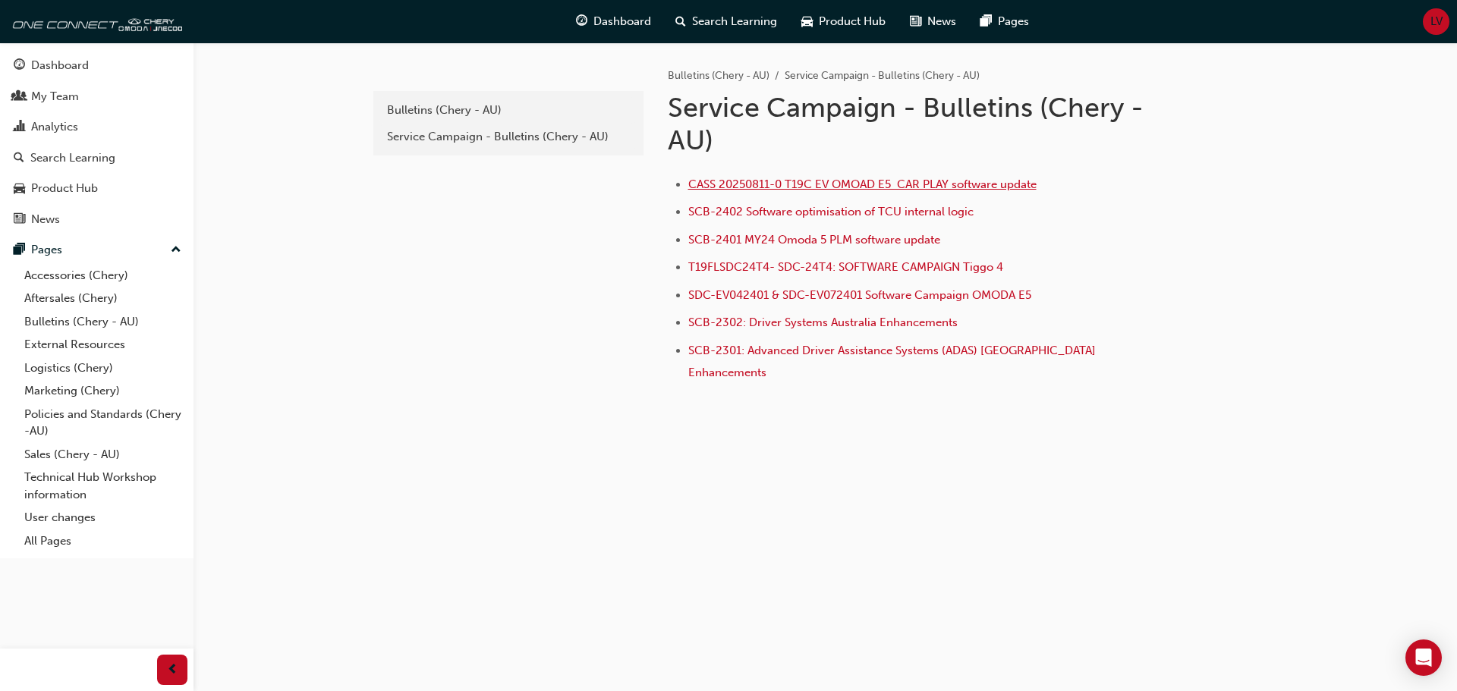
click at [977, 182] on span "CASS 20250811-0 T19C EV OMOAD E5 CAR PLAY software update" at bounding box center [862, 185] width 348 height 14
